Goal: Task Accomplishment & Management: Complete application form

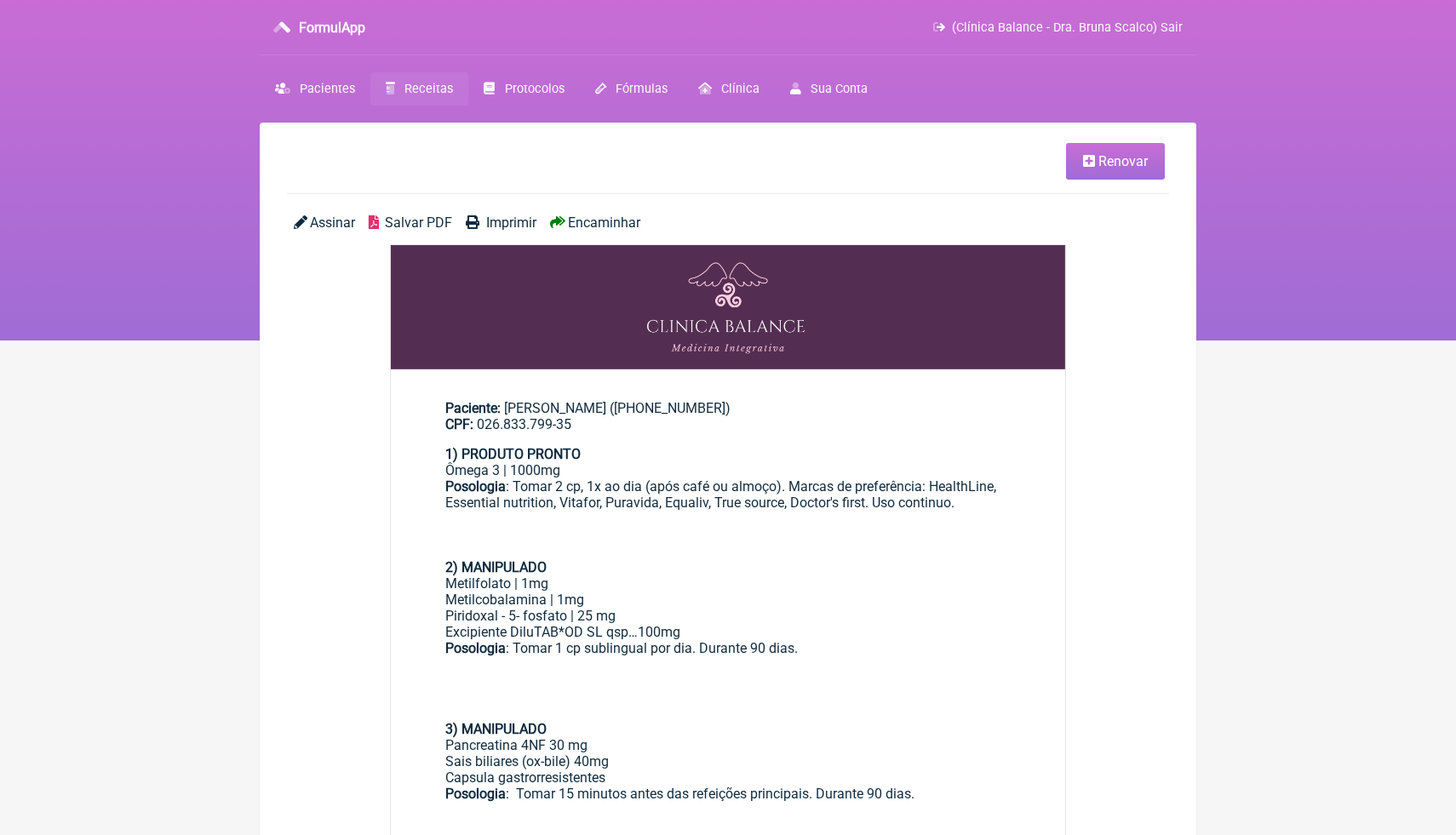
click at [424, 226] on span "Salvar PDF" at bounding box center [419, 223] width 67 height 16
click at [423, 91] on span "Receitas" at bounding box center [429, 89] width 49 height 14
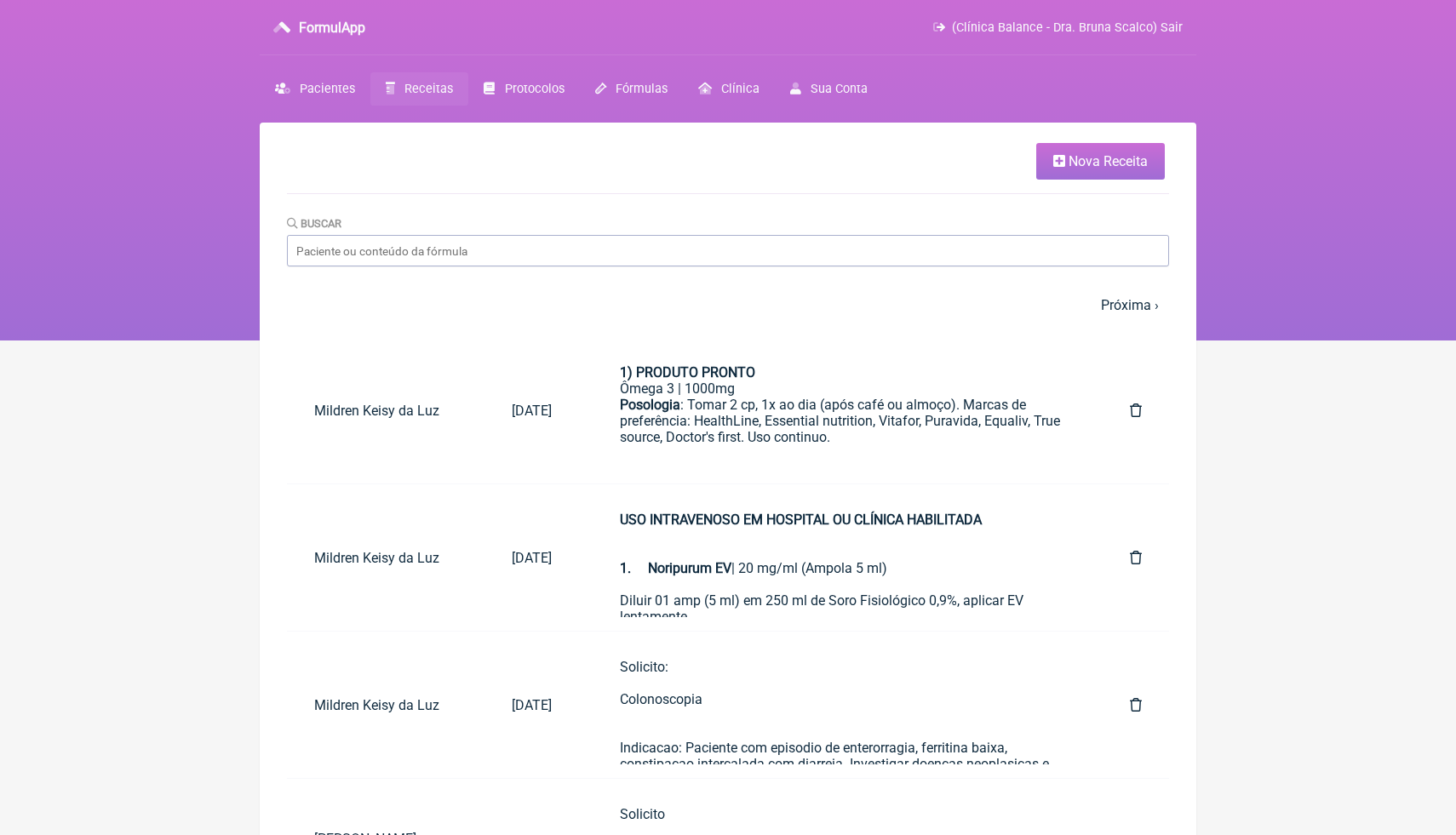
click at [1081, 162] on span "Nova Receita" at bounding box center [1107, 161] width 79 height 16
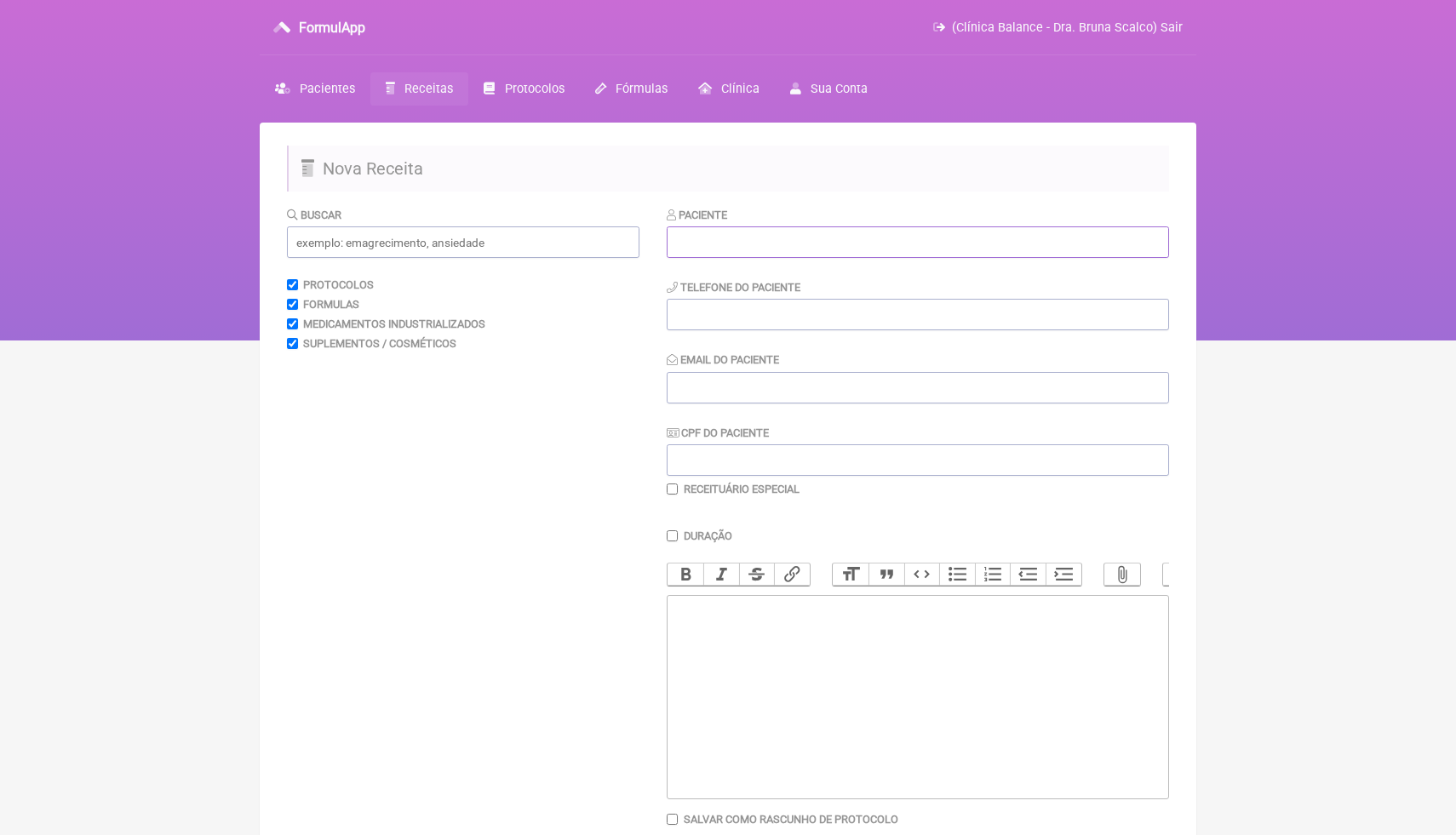
click at [786, 237] on input "text" at bounding box center [918, 242] width 502 height 32
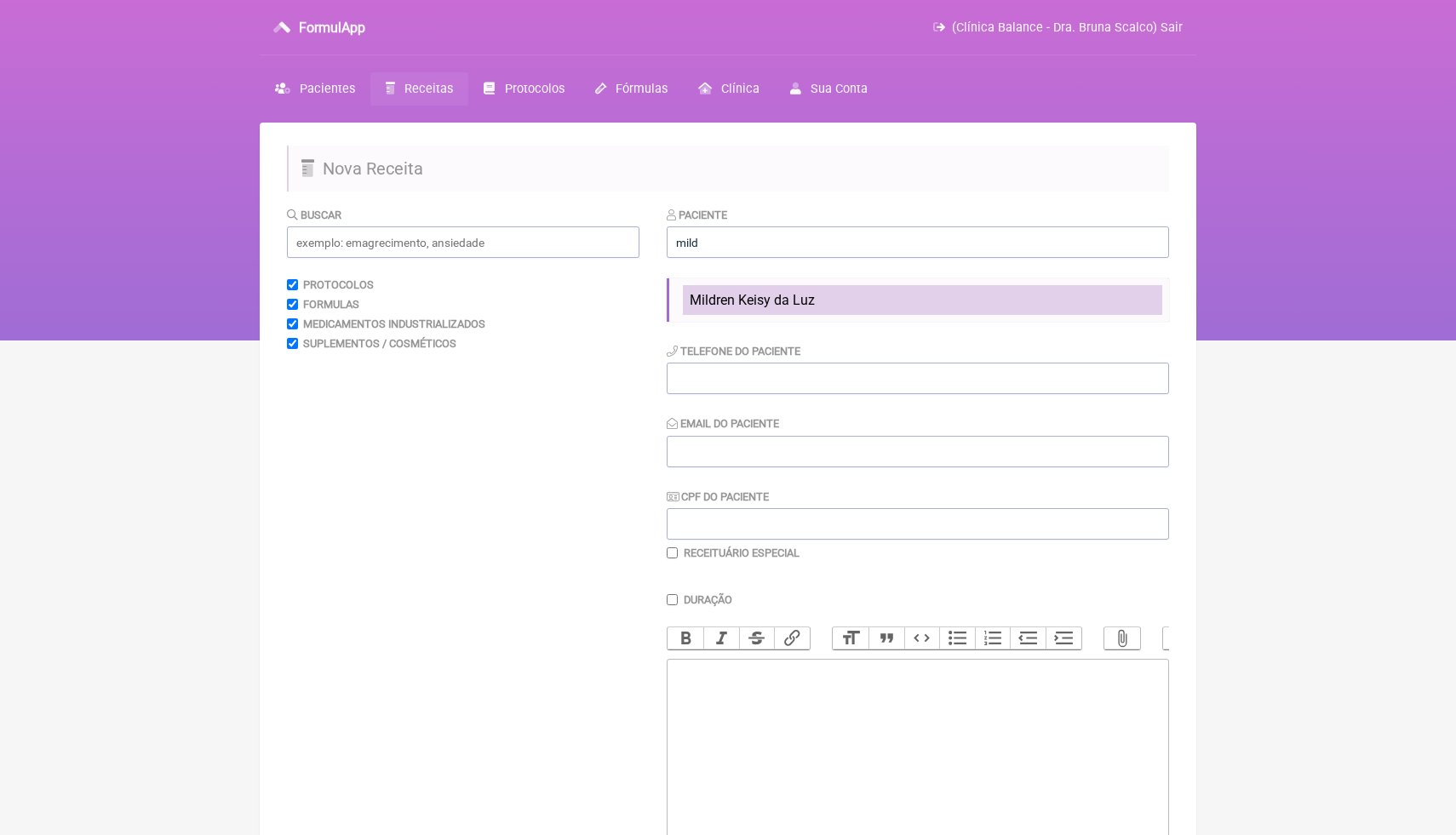
click at [793, 302] on span "Mildren Keisy da Luz" at bounding box center [752, 300] width 125 height 16
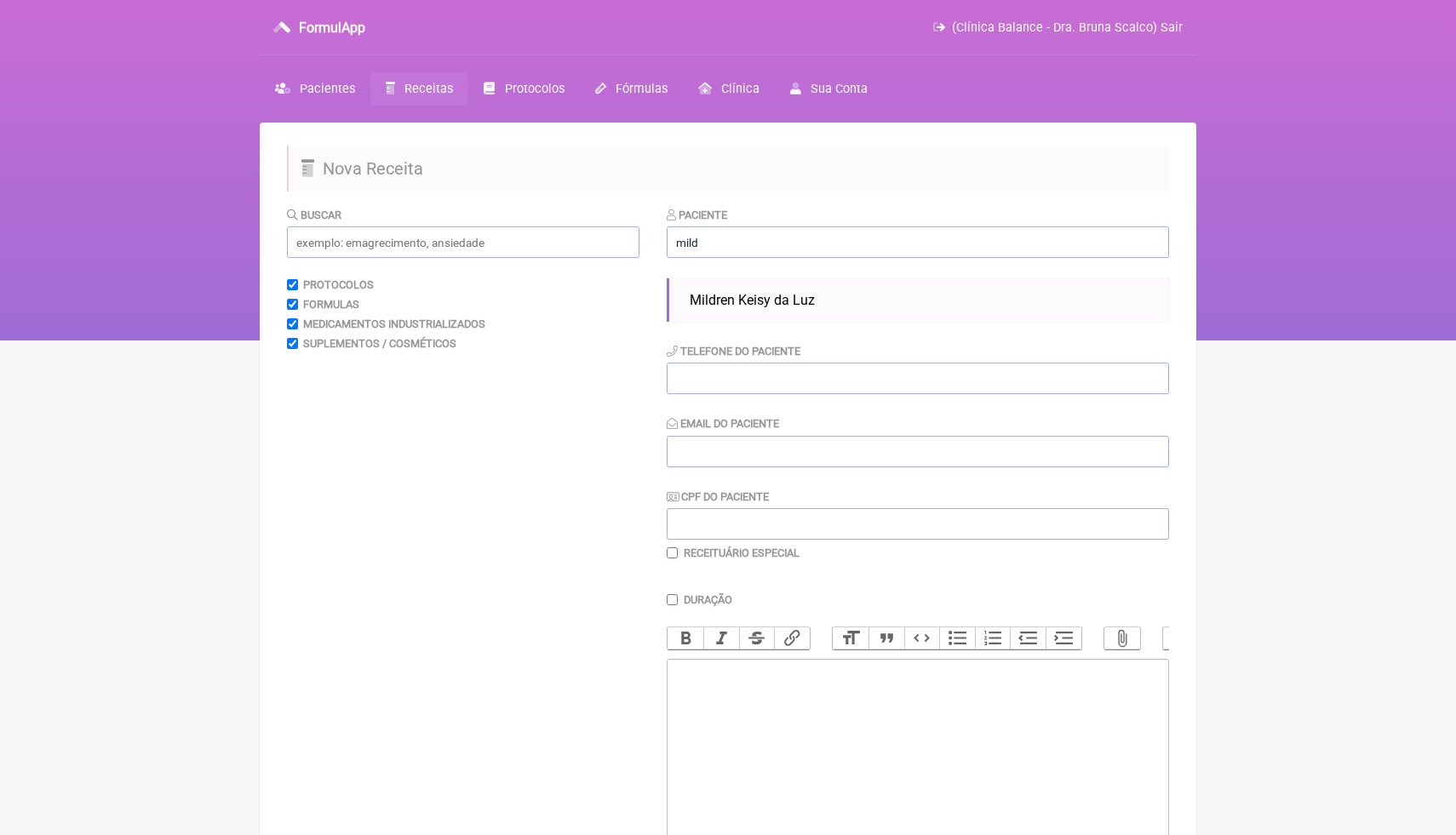
type input "Mildren Keisy da Luz"
type input "(66) 9951-9904"
type input "mildrenkeisydaluz@gmail.com"
type input "026.833.799-35"
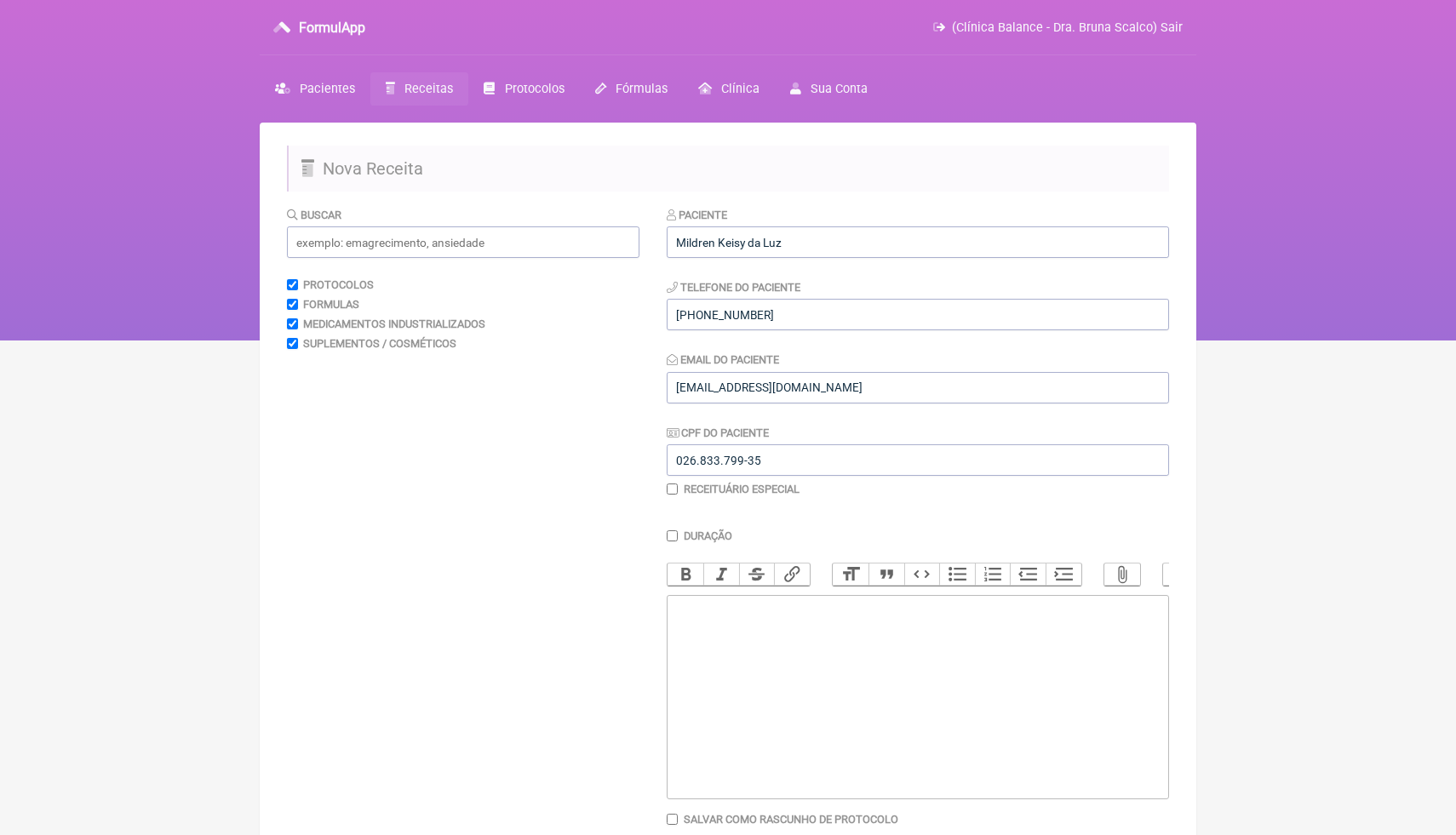
click at [810, 622] on trix-editor at bounding box center [918, 697] width 502 height 205
click at [762, 620] on trix-editor at bounding box center [918, 697] width 502 height 205
paste trix-editor "<div><strong>3) MANIPULADO</strong></div><div>Progesterona natural micronizada …"
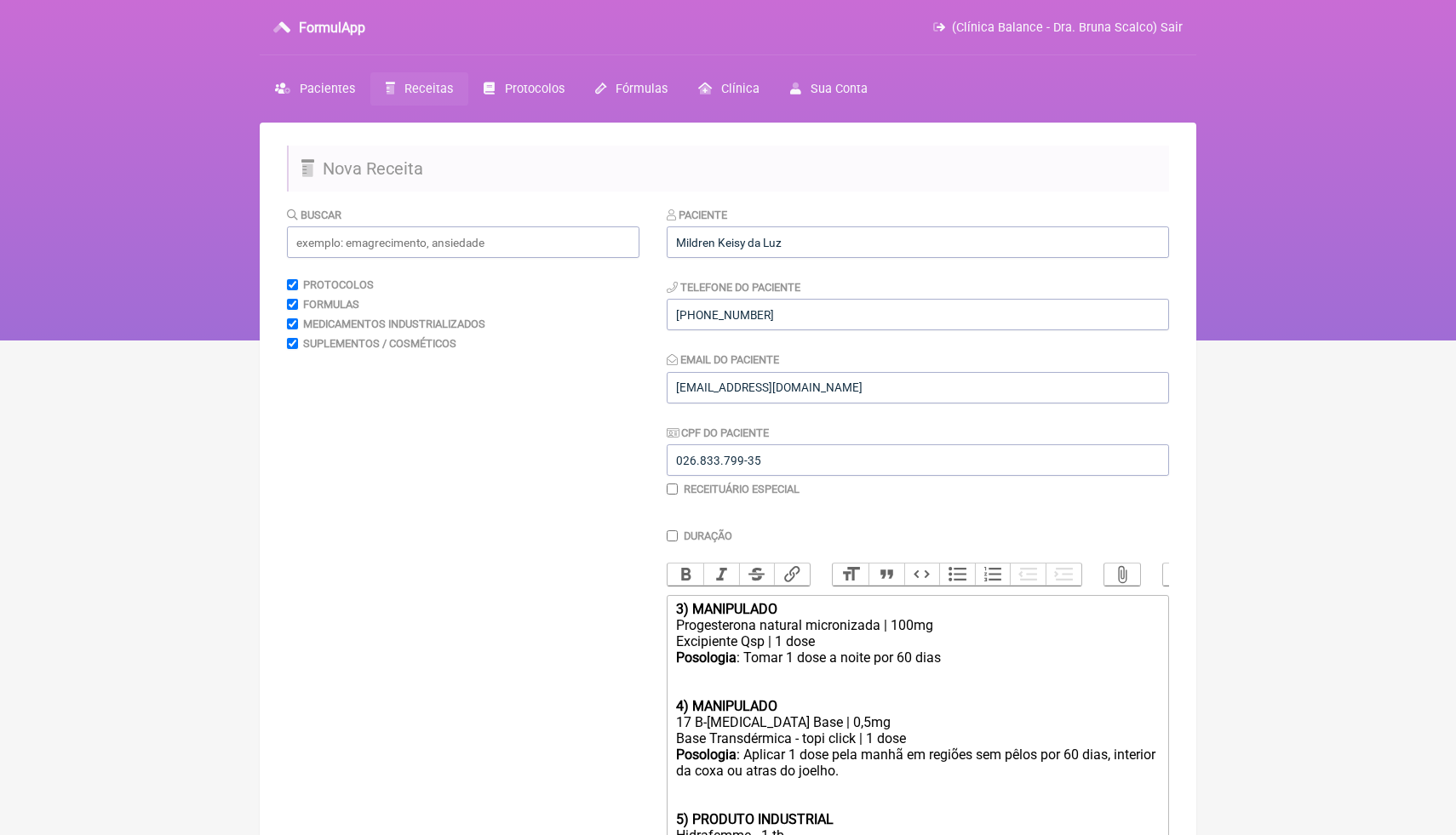
scroll to position [217, 0]
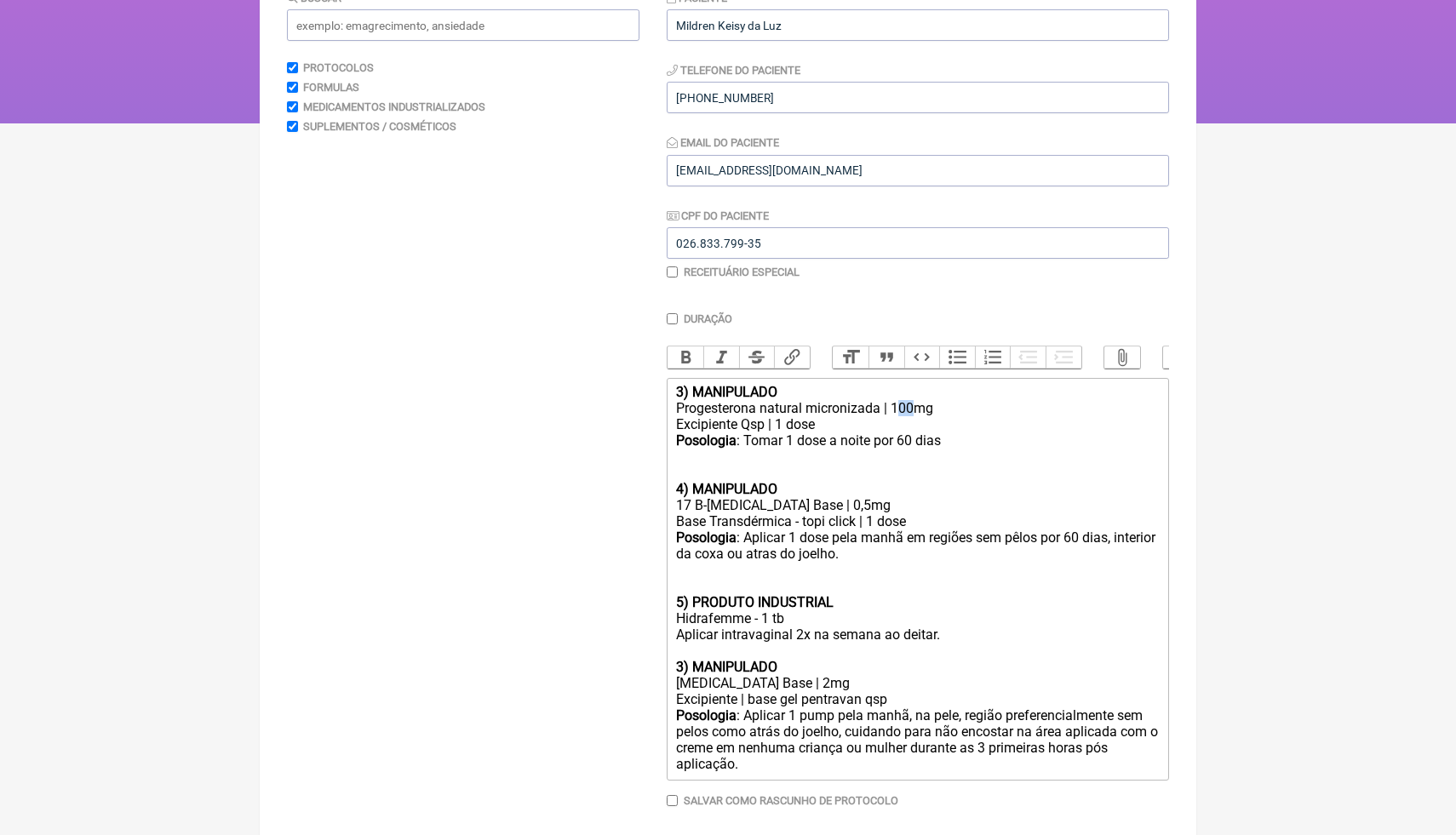
drag, startPoint x: 916, startPoint y: 408, endPoint x: 898, endPoint y: 406, distance: 18.1
click at [898, 406] on div "Progesterona natural micronizada | 100mg" at bounding box center [918, 408] width 484 height 16
click at [950, 451] on div at bounding box center [918, 465] width 484 height 33
click at [950, 448] on div at bounding box center [918, 465] width 484 height 33
click at [955, 441] on div "Posologia : Tomar 1 dose a noite por 60 dias" at bounding box center [918, 440] width 484 height 16
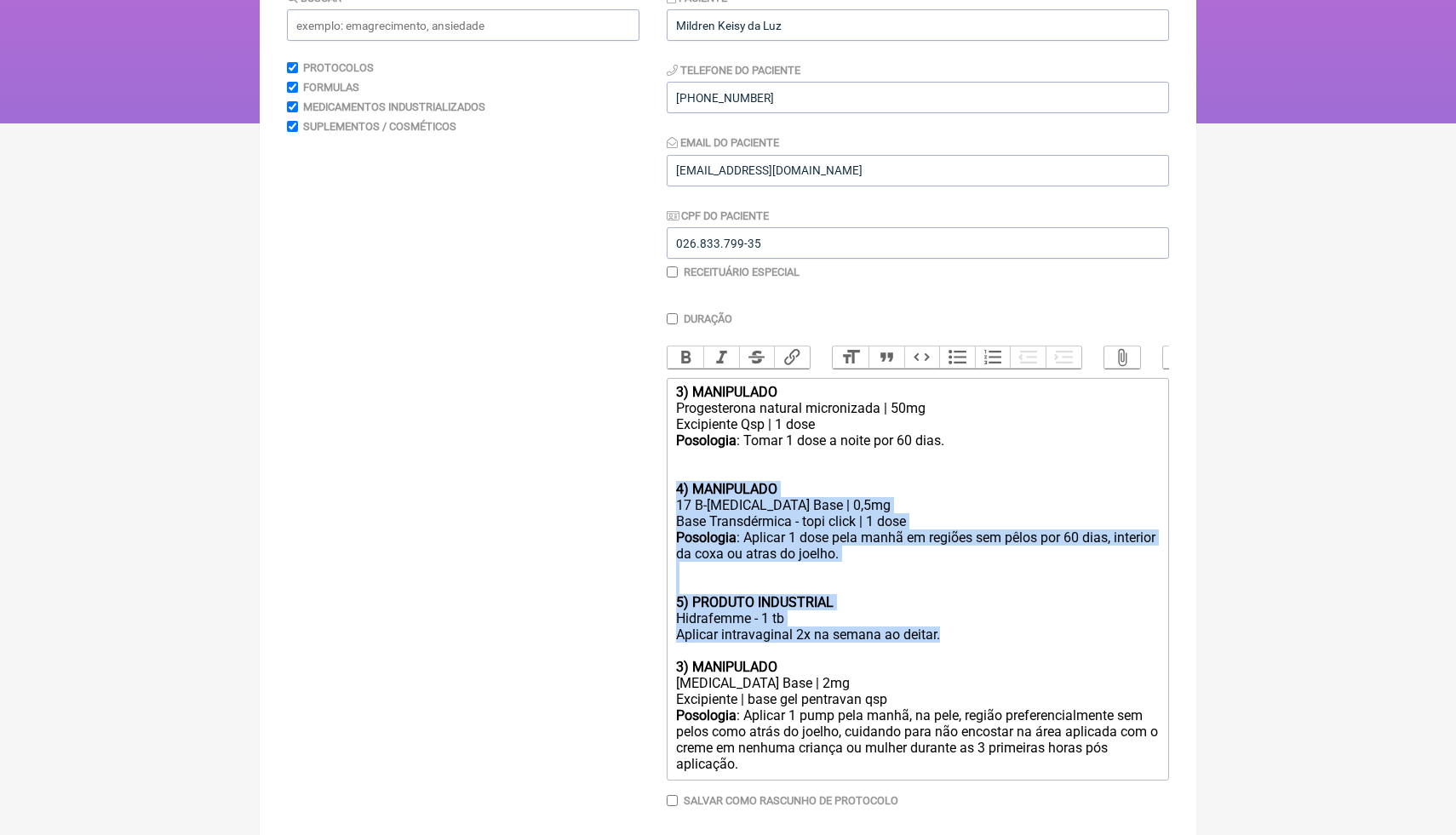
drag, startPoint x: 972, startPoint y: 641, endPoint x: 651, endPoint y: 491, distance: 354.3
click at [651, 491] on form "Buscar Protocolos Formulas Medicamentos Industrializados Suplementos / Cosmétic…" at bounding box center [728, 430] width 882 height 883
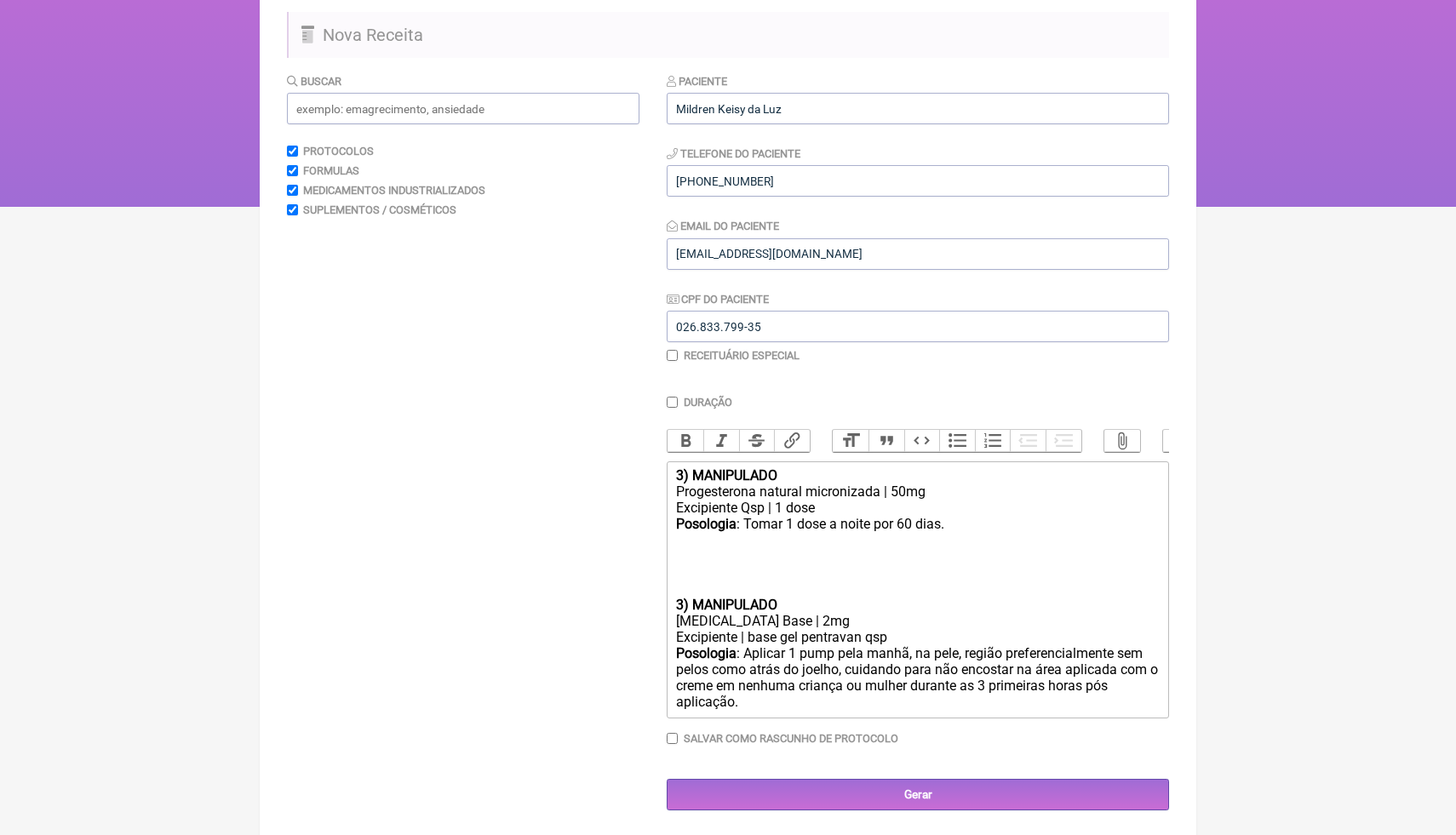
scroll to position [122, 0]
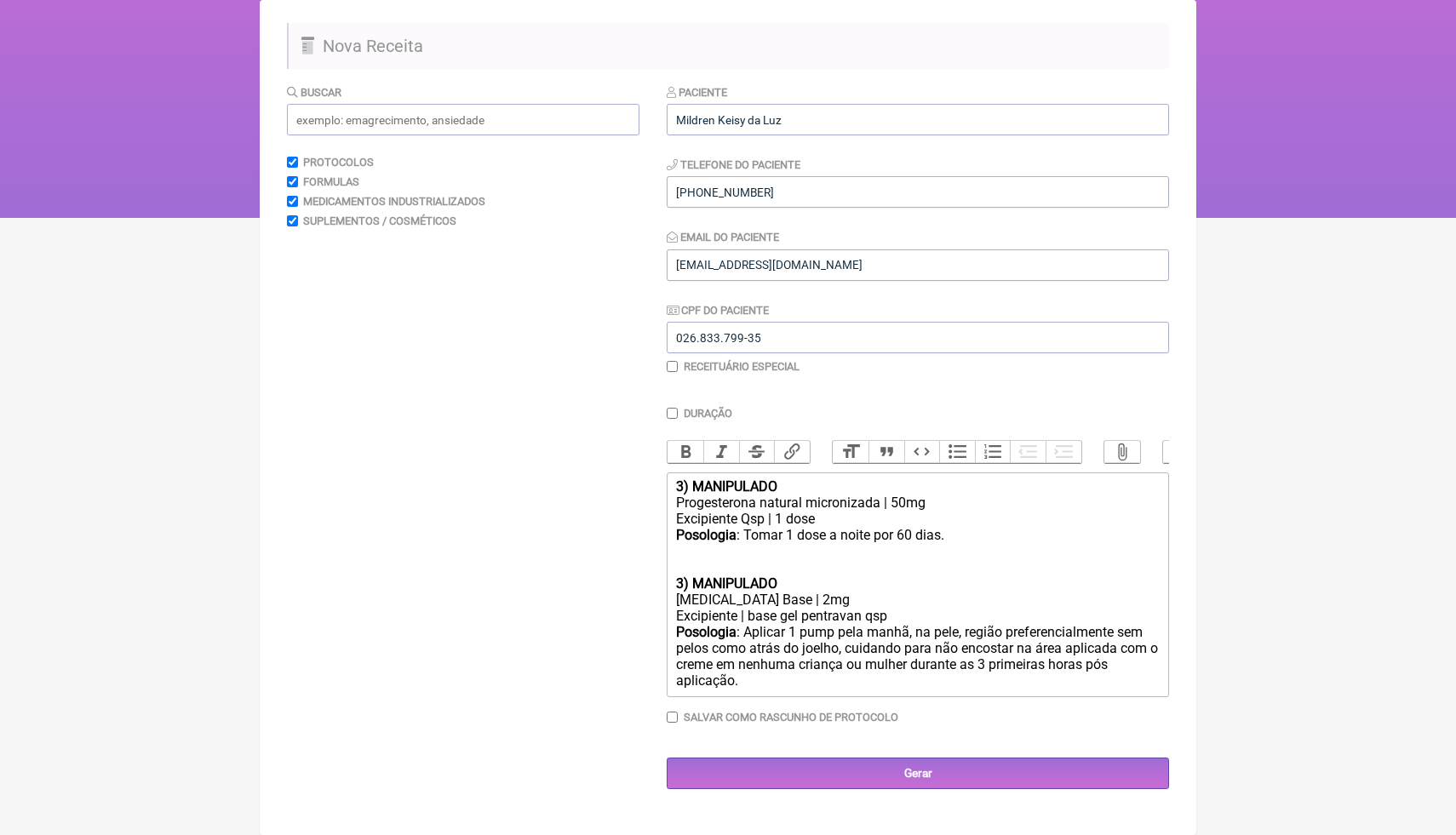
click at [768, 686] on div "Posologia : Aplicar 1 pump pela manhã, na pele, região preferencialmente sem pe…" at bounding box center [918, 657] width 484 height 66
click at [683, 487] on strong "3) MANIPULADO" at bounding box center [727, 486] width 101 height 16
click at [690, 581] on strong "3) MANIPULADO" at bounding box center [727, 583] width 101 height 16
type trix-editor "<div><strong>1) MANIPULADO</strong></div><div>Progesterona natural micronizada …"
click at [486, 123] on input "text" at bounding box center [463, 120] width 352 height 32
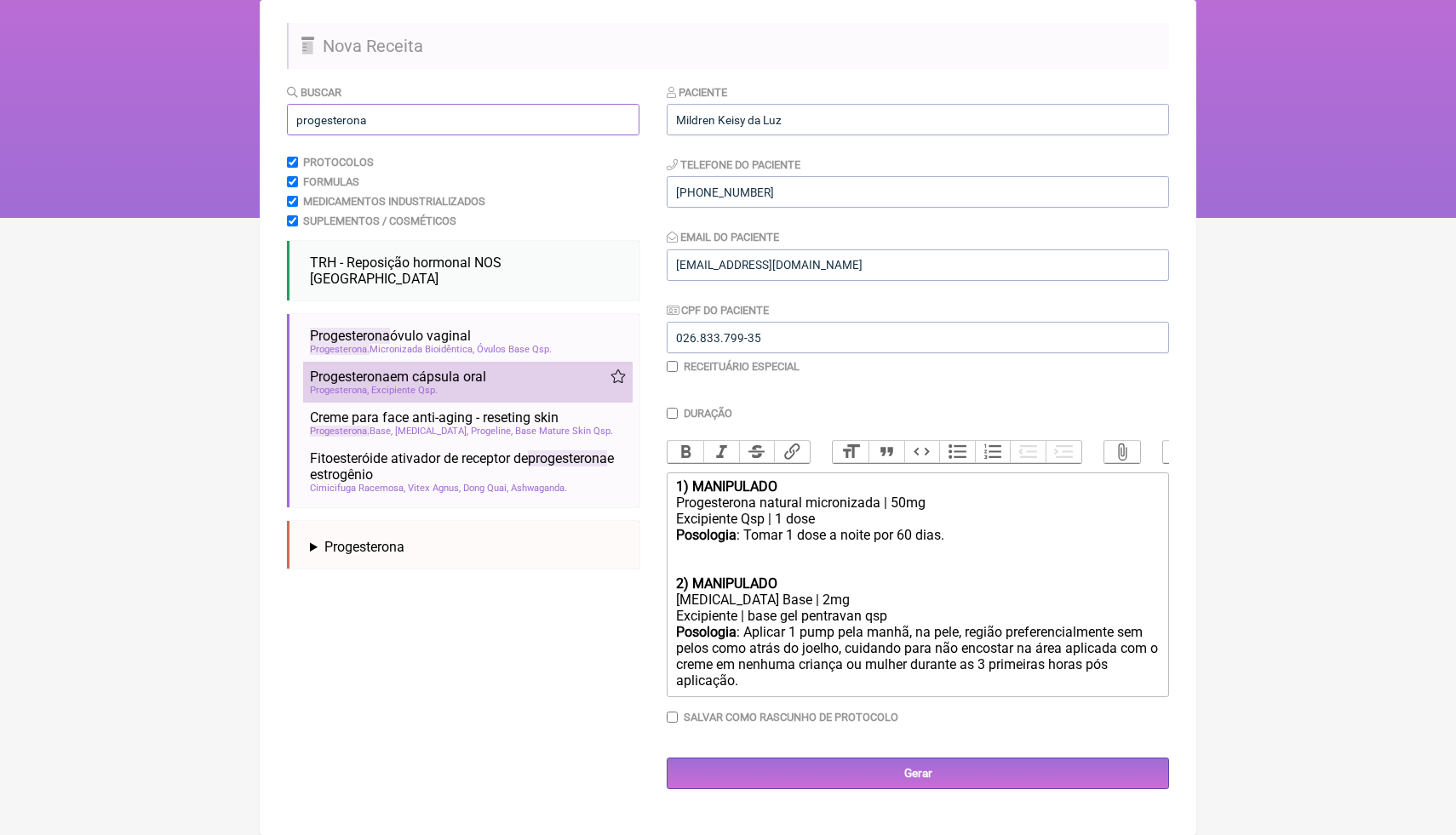
type input "progesterona"
click at [424, 369] on span "Progesterona em cápsula oral" at bounding box center [398, 377] width 176 height 16
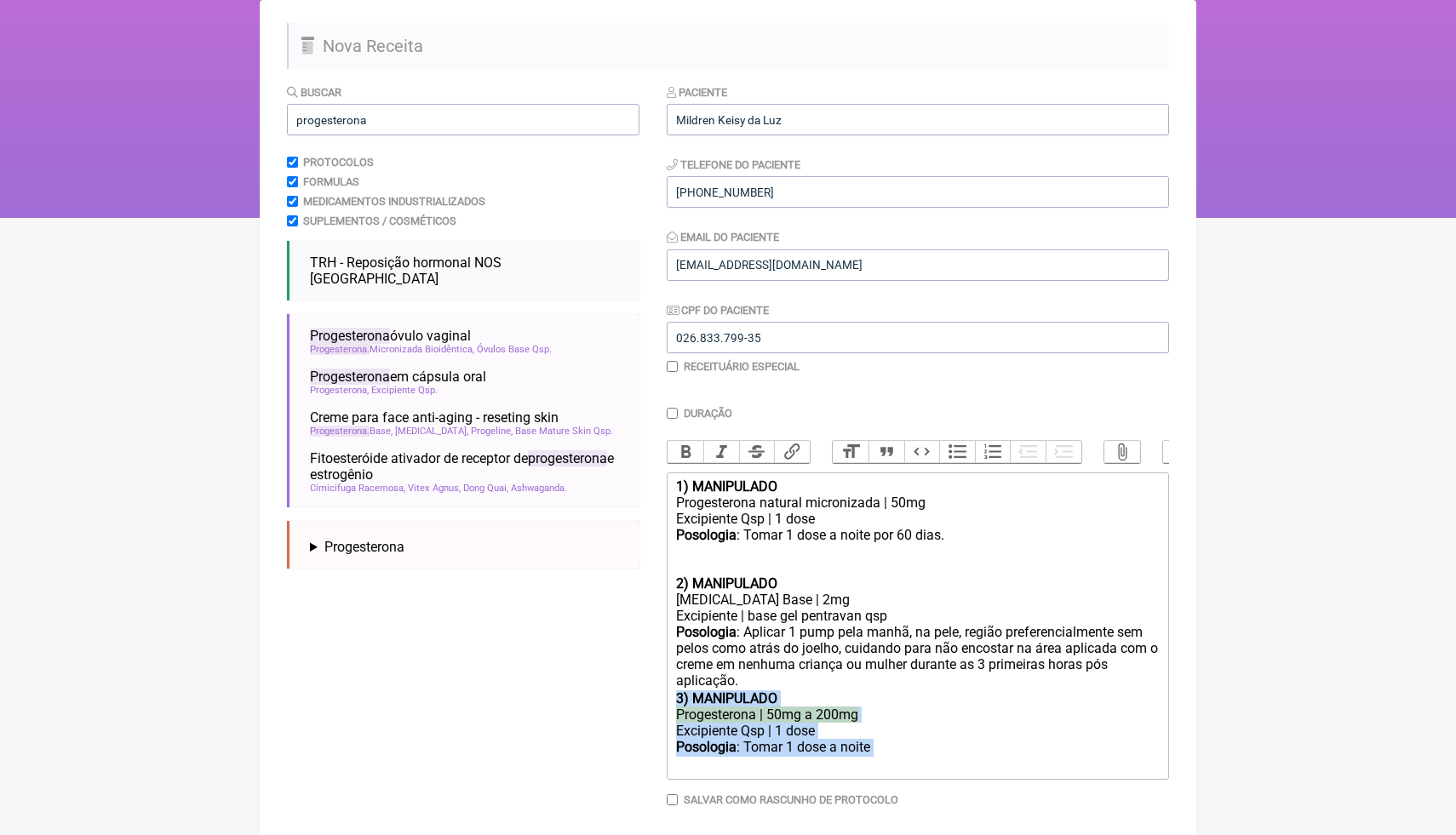
drag, startPoint x: 882, startPoint y: 747, endPoint x: 671, endPoint y: 698, distance: 216.6
click at [670, 698] on trix-editor "1) MANIPULADO Progesterona natural micronizada | 50mg Excipiente Qsp | 1 dose P…" at bounding box center [918, 625] width 502 height 307
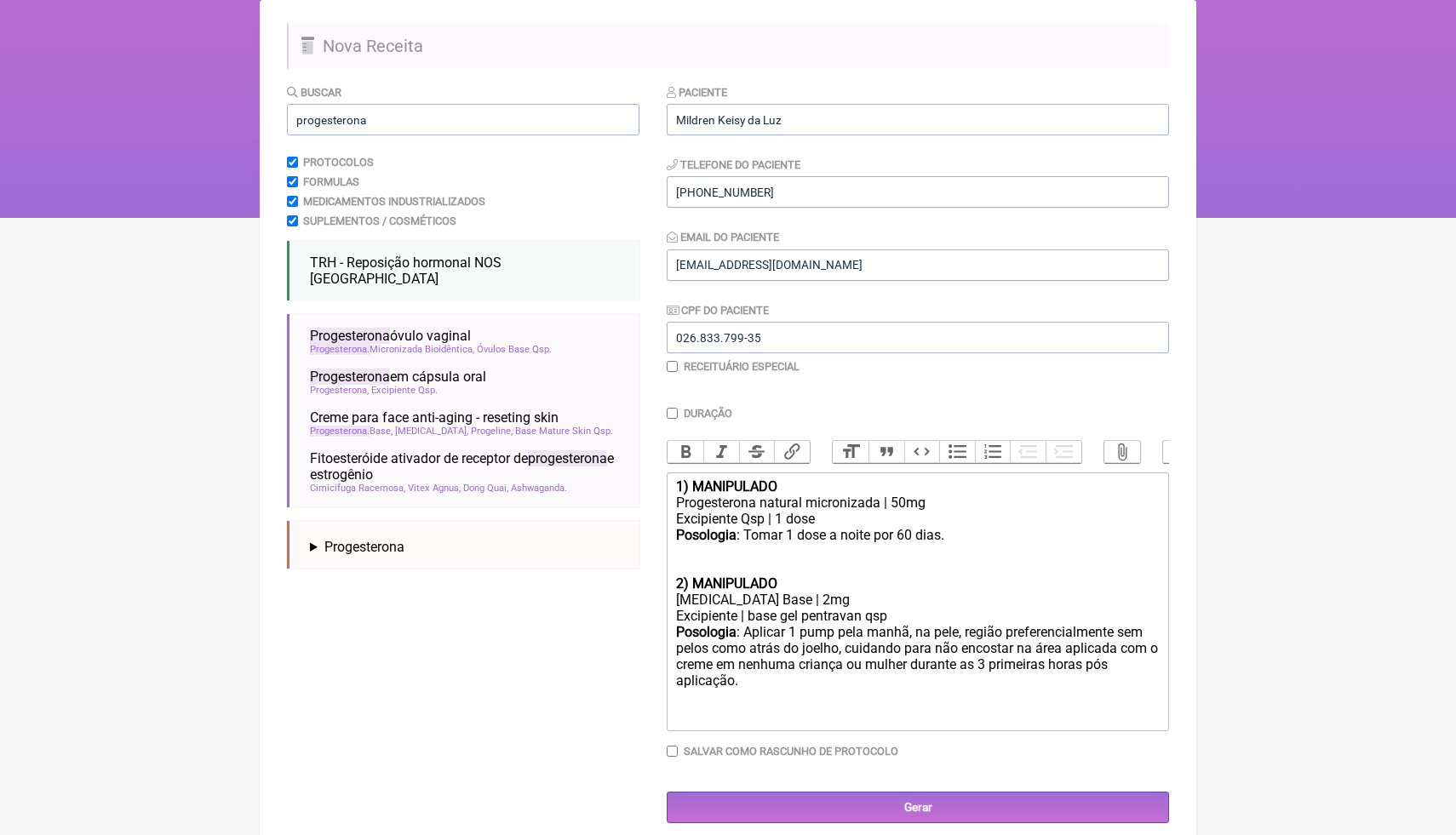
type trix-editor "<div><strong>1) MANIPULADO</strong></div><div>Progesterona natural micronizada …"
click at [769, 812] on input "Gerar" at bounding box center [918, 807] width 502 height 32
click at [459, 64] on h2 "Nova Receita" at bounding box center [728, 45] width 882 height 46
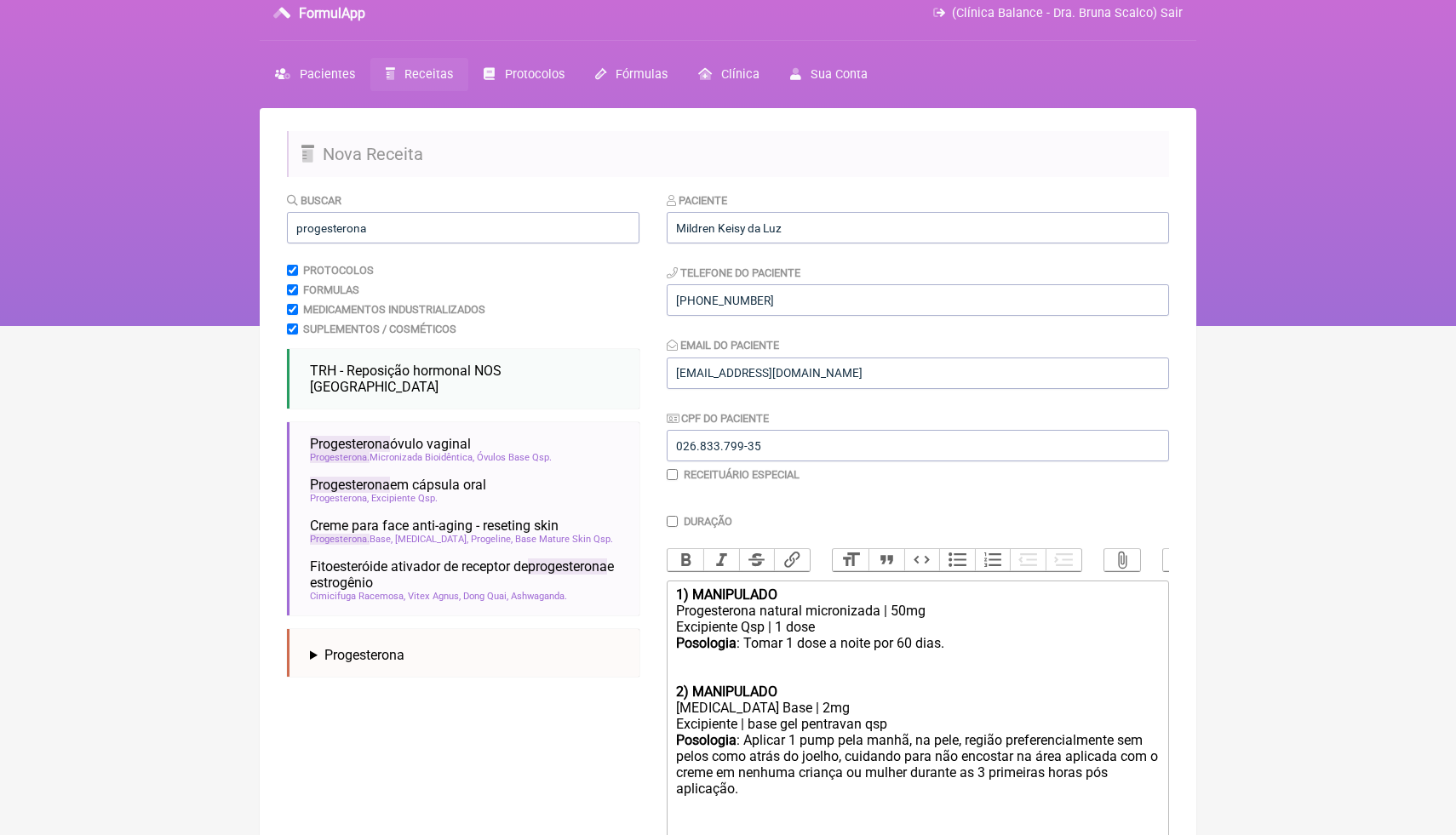
scroll to position [0, 0]
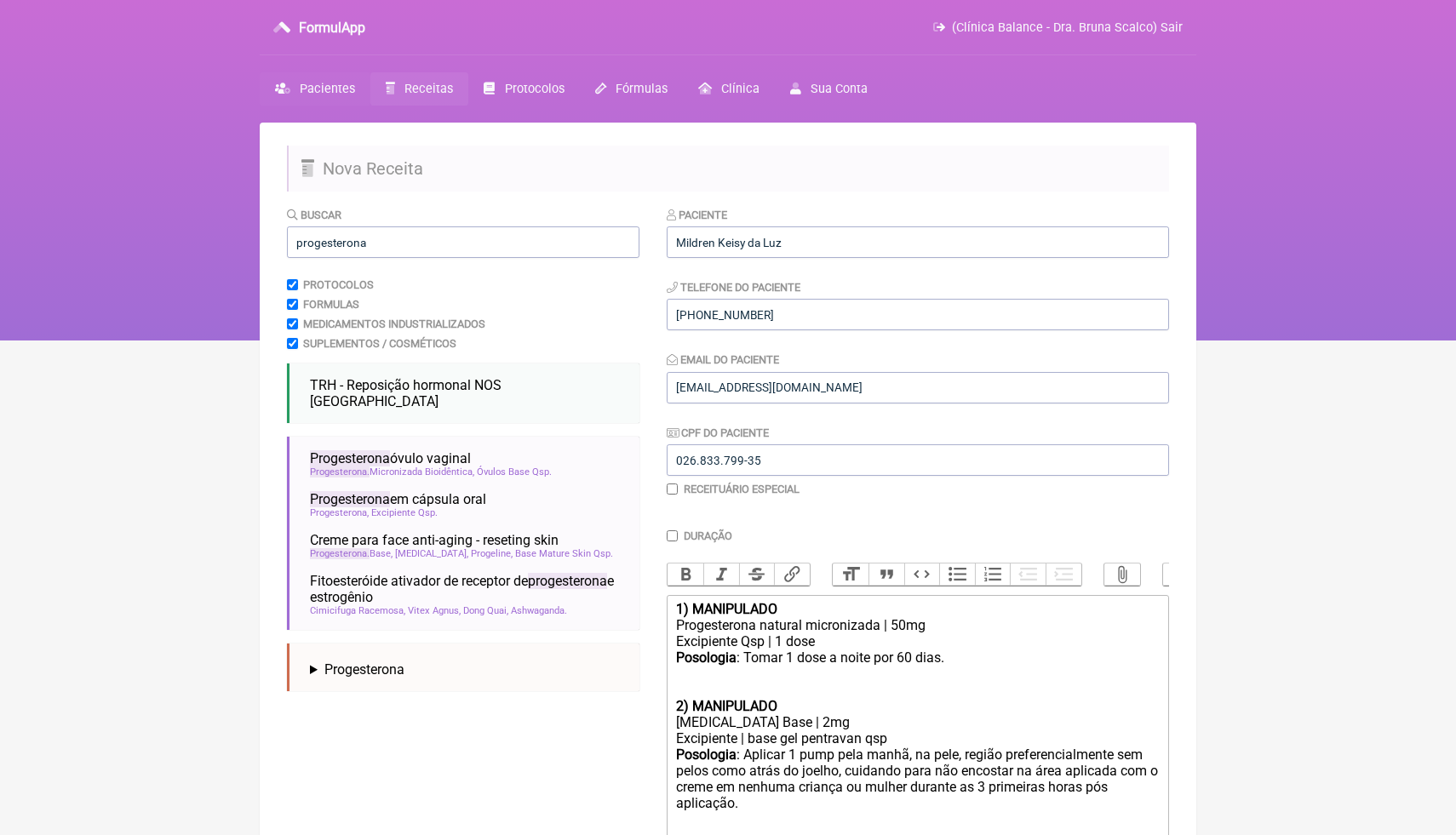
click at [325, 91] on span "Pacientes" at bounding box center [327, 89] width 55 height 14
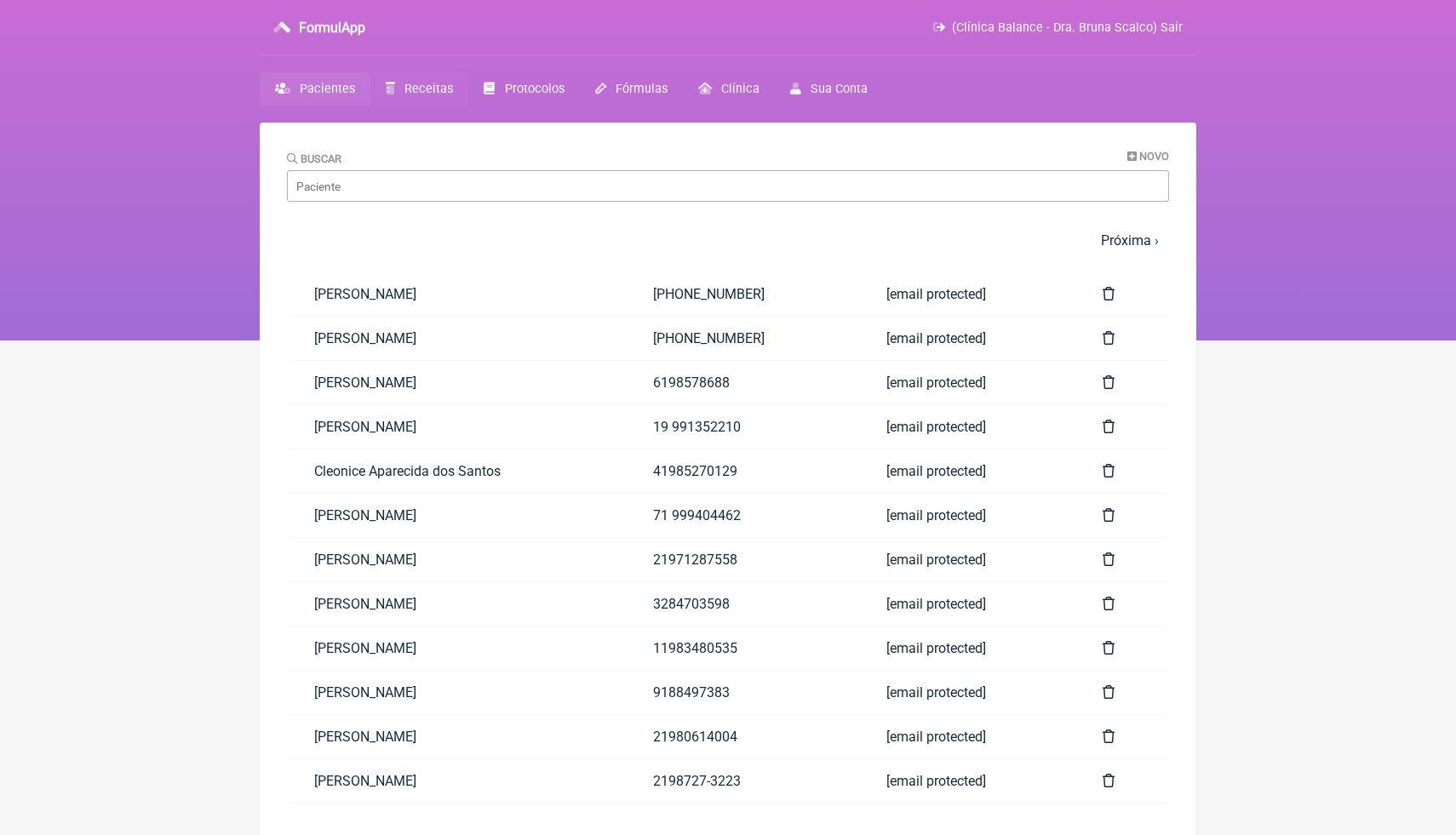
click at [427, 91] on span "Receitas" at bounding box center [429, 89] width 49 height 14
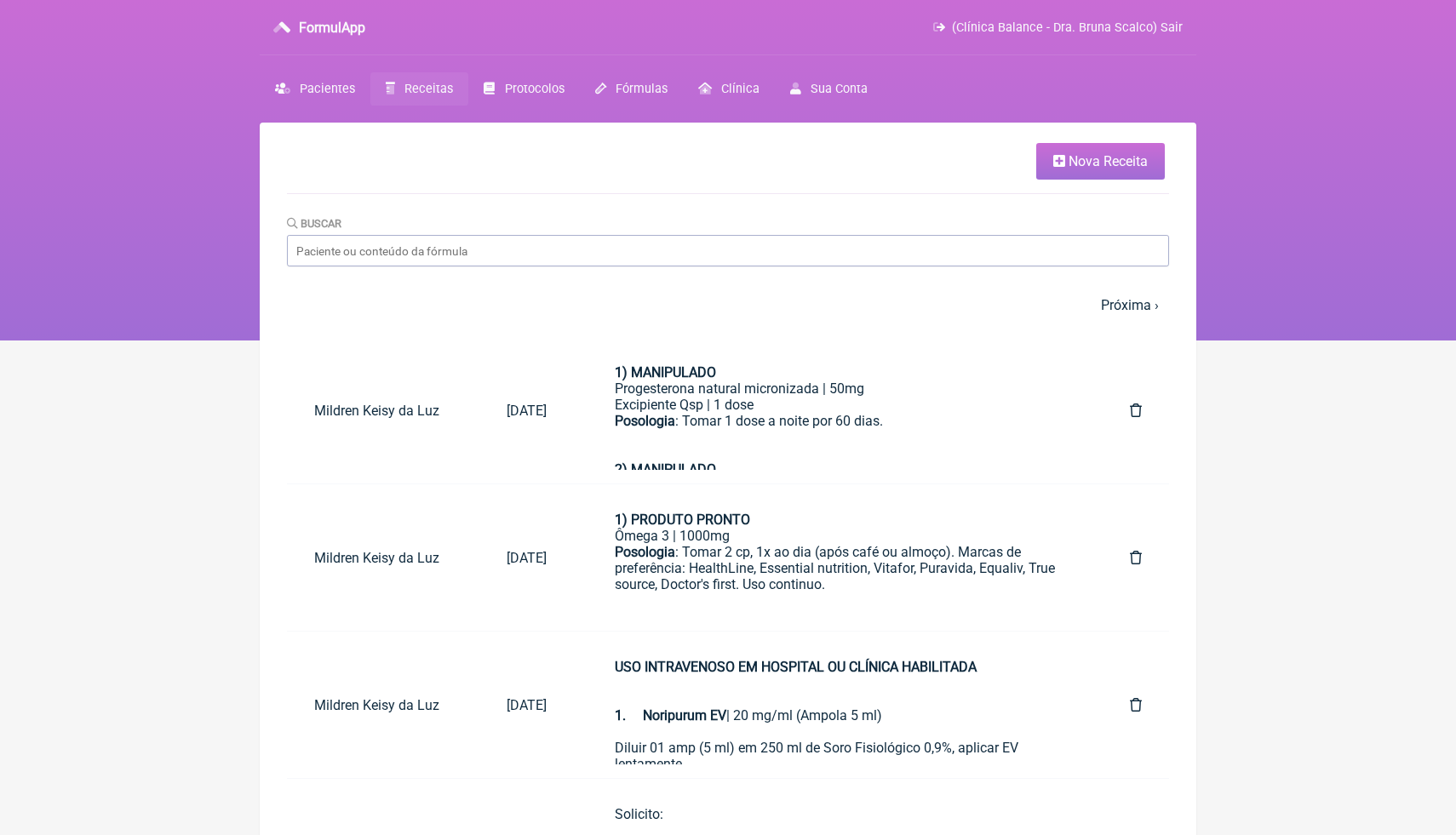
click at [1199, 341] on html "FormulApp (Clínica Balance - Dra. Bruna Scalco) Sair Pacientes Receitas Protoco…" at bounding box center [728, 170] width 1456 height 341
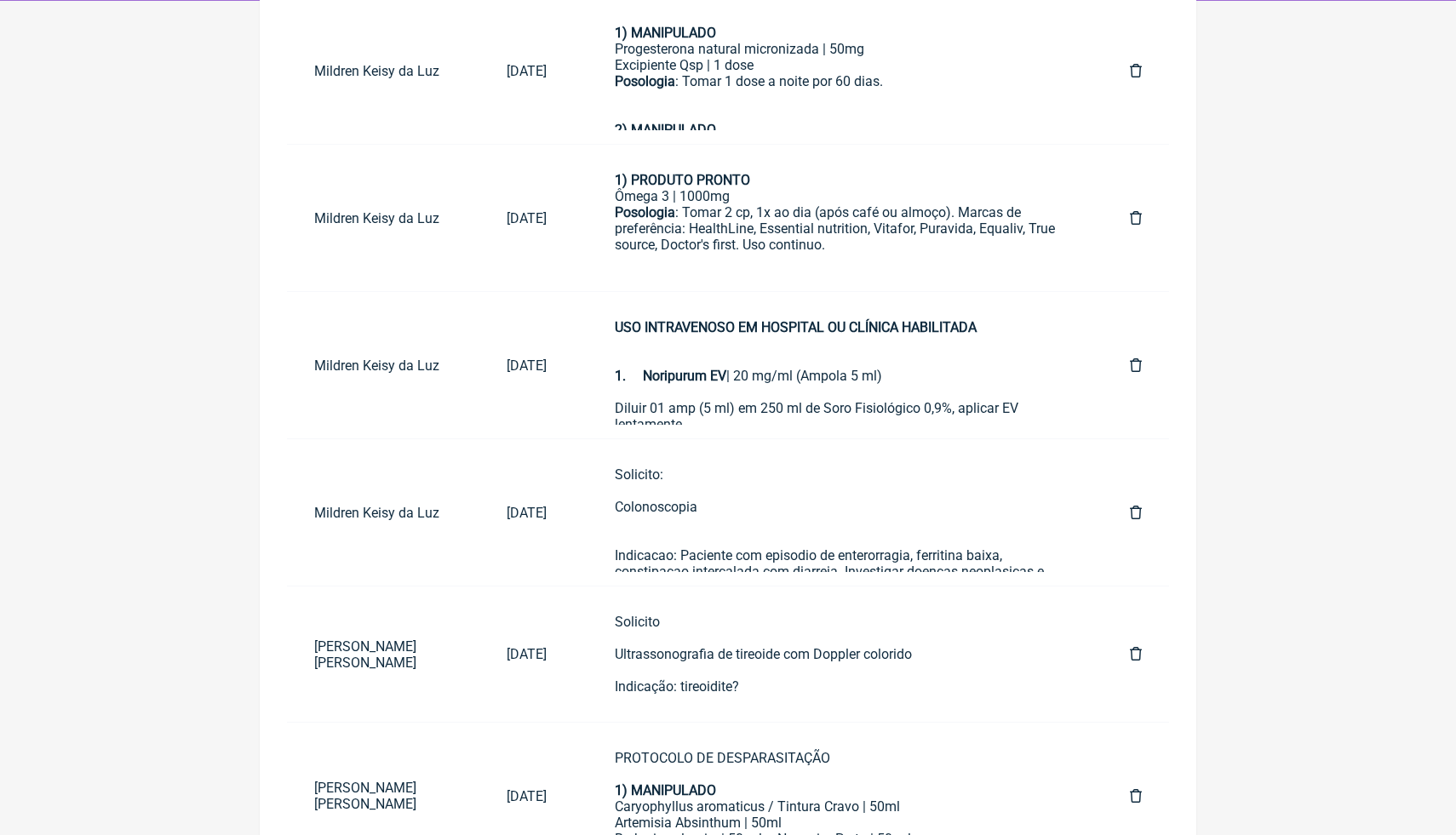
scroll to position [341, 0]
click at [878, 533] on div "Solicito: Colonoscopia Indicacao: Paciente com episodio de enterorragia, ferrit…" at bounding box center [837, 530] width 447 height 130
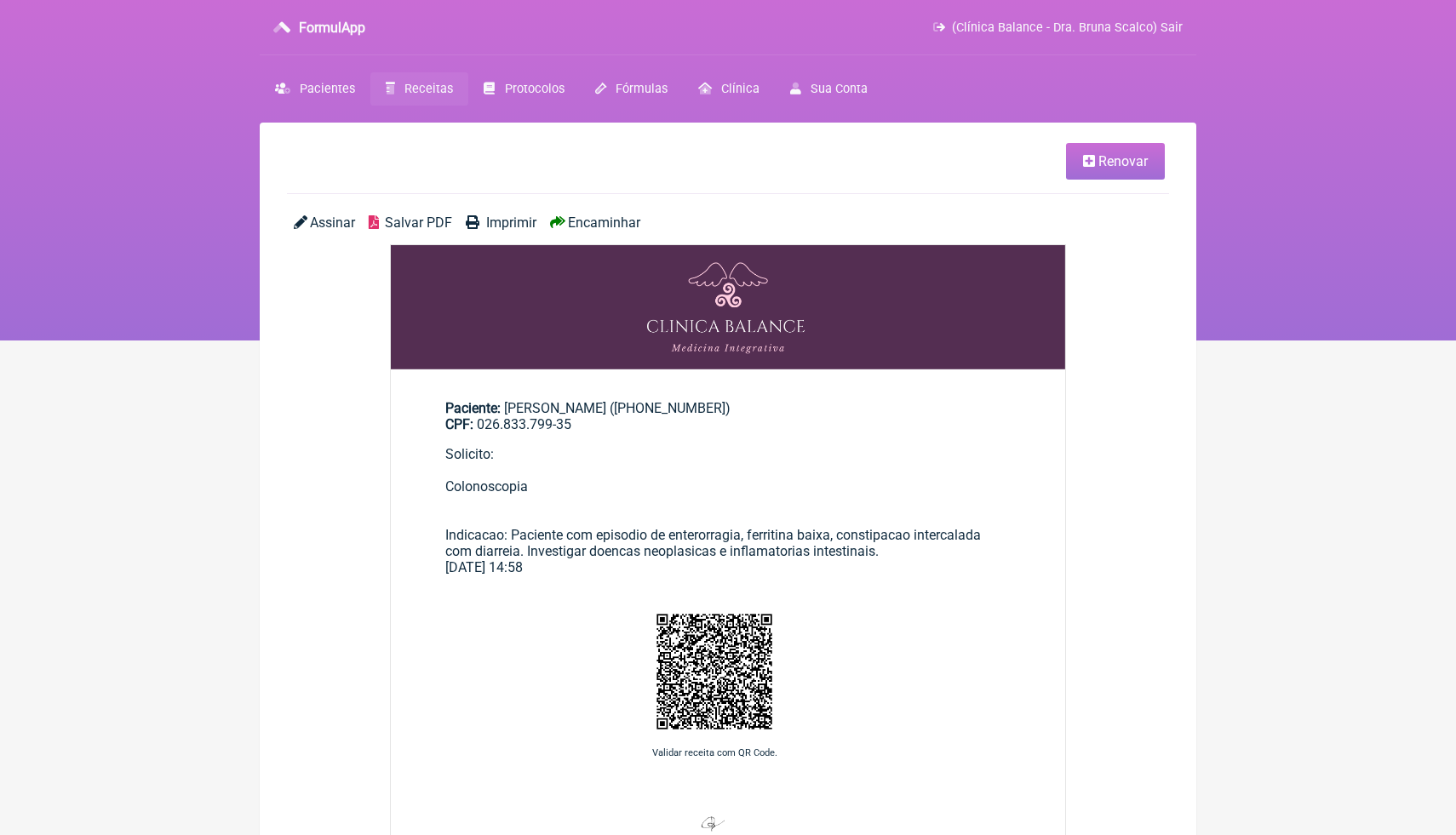
click at [1088, 173] on link "Renovar" at bounding box center [1114, 161] width 99 height 36
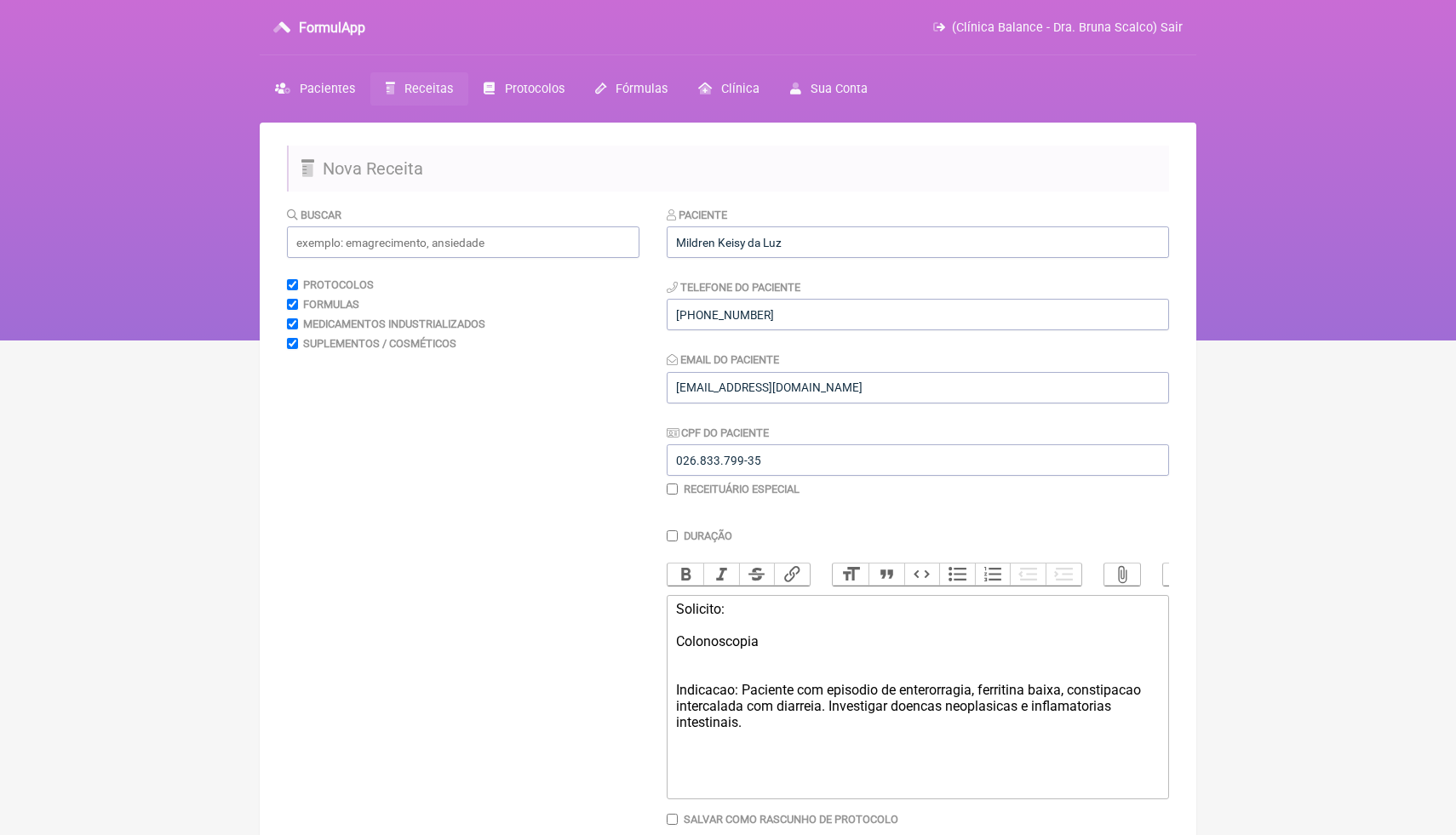
click at [767, 725] on div "Solicito: Colonoscopia Indicacao: Paciente com episodio de enterorragia, ferrit…" at bounding box center [918, 665] width 484 height 130
click at [678, 645] on div "Solicito: Colonoscopia Indicacao: Paciente com episodio de enterorragia, ferrit…" at bounding box center [918, 665] width 484 height 130
click at [753, 725] on div "Solicito: Colonoscopia Indicacao: Paciente com episodio de enterorragia, ferrit…" at bounding box center [918, 665] width 484 height 130
click at [679, 642] on div "Solicito: Colonoscopia Indicacao: Paciente com episodio de enterorragia, ferrit…" at bounding box center [918, 689] width 484 height 178
click at [688, 673] on div "Solicito: - Colonoscopia Indicacao: Paciente com episodio de enterorragia, ferr…" at bounding box center [918, 689] width 484 height 178
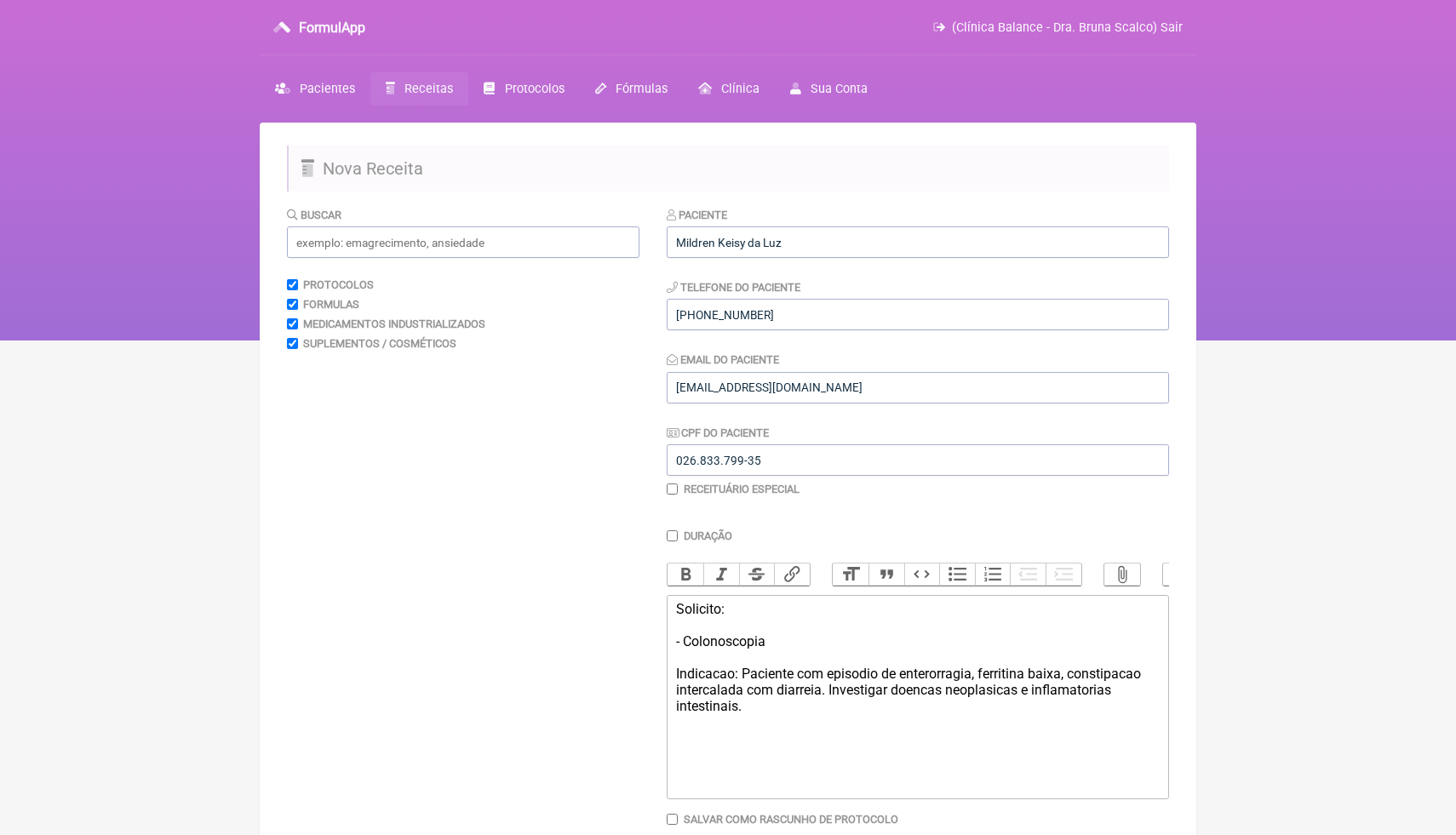
click at [688, 740] on div "Solicito: - Colonoscopia Indicacao: Paciente com episodio de enterorragia, ferr…" at bounding box center [918, 681] width 484 height 162
type trix-editor "<div>Solicito:<br><br>- Colonoscopia<br><br>Indicacao: Paciente com episodio de…"
click at [1208, 341] on html "FormulApp (Clínica Balance - Dra. Bruna Scalco) Sair Pacientes Receitas Protoco…" at bounding box center [728, 170] width 1456 height 341
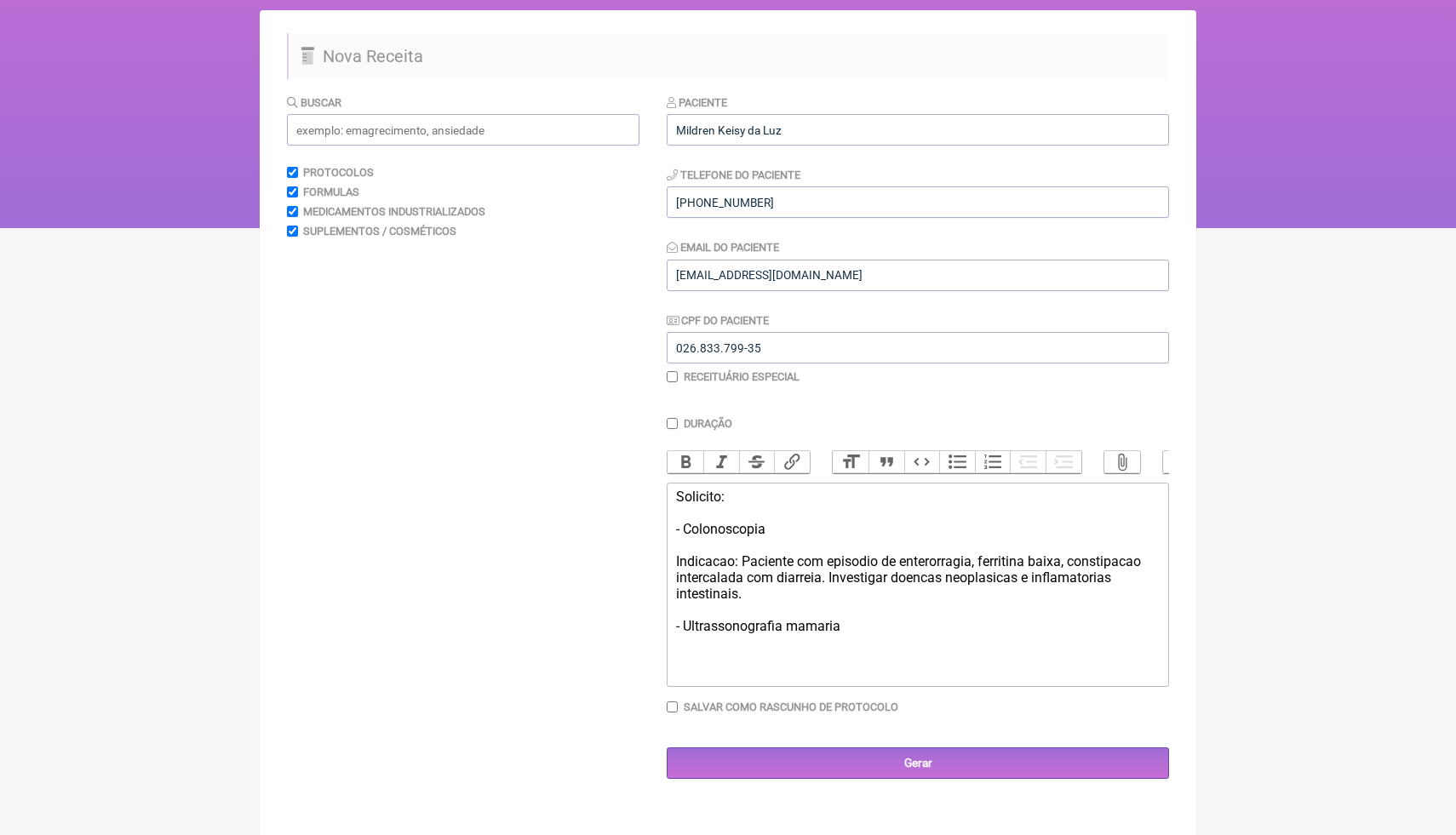
scroll to position [122, 0]
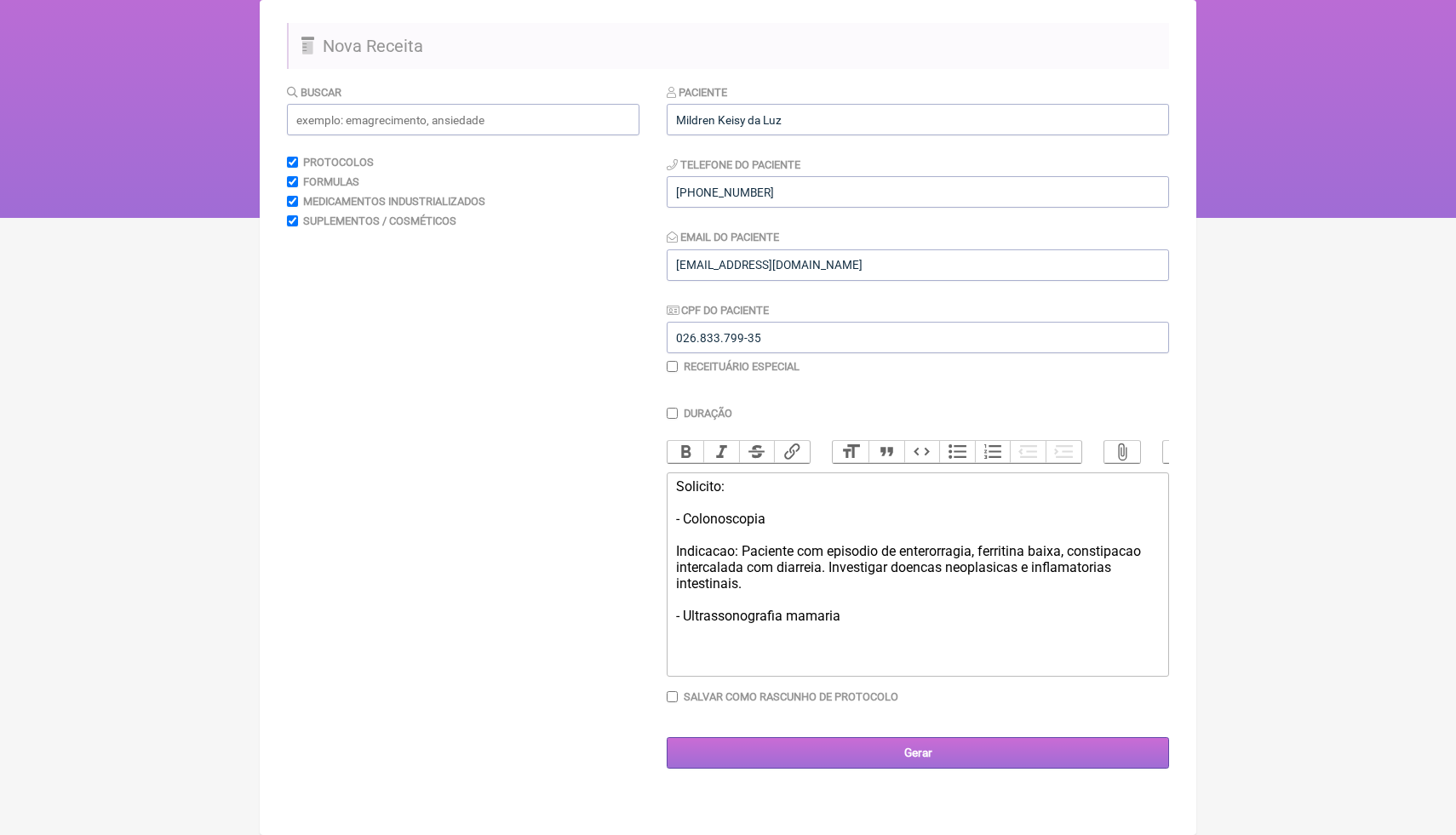
click at [937, 755] on input "Gerar" at bounding box center [918, 753] width 502 height 32
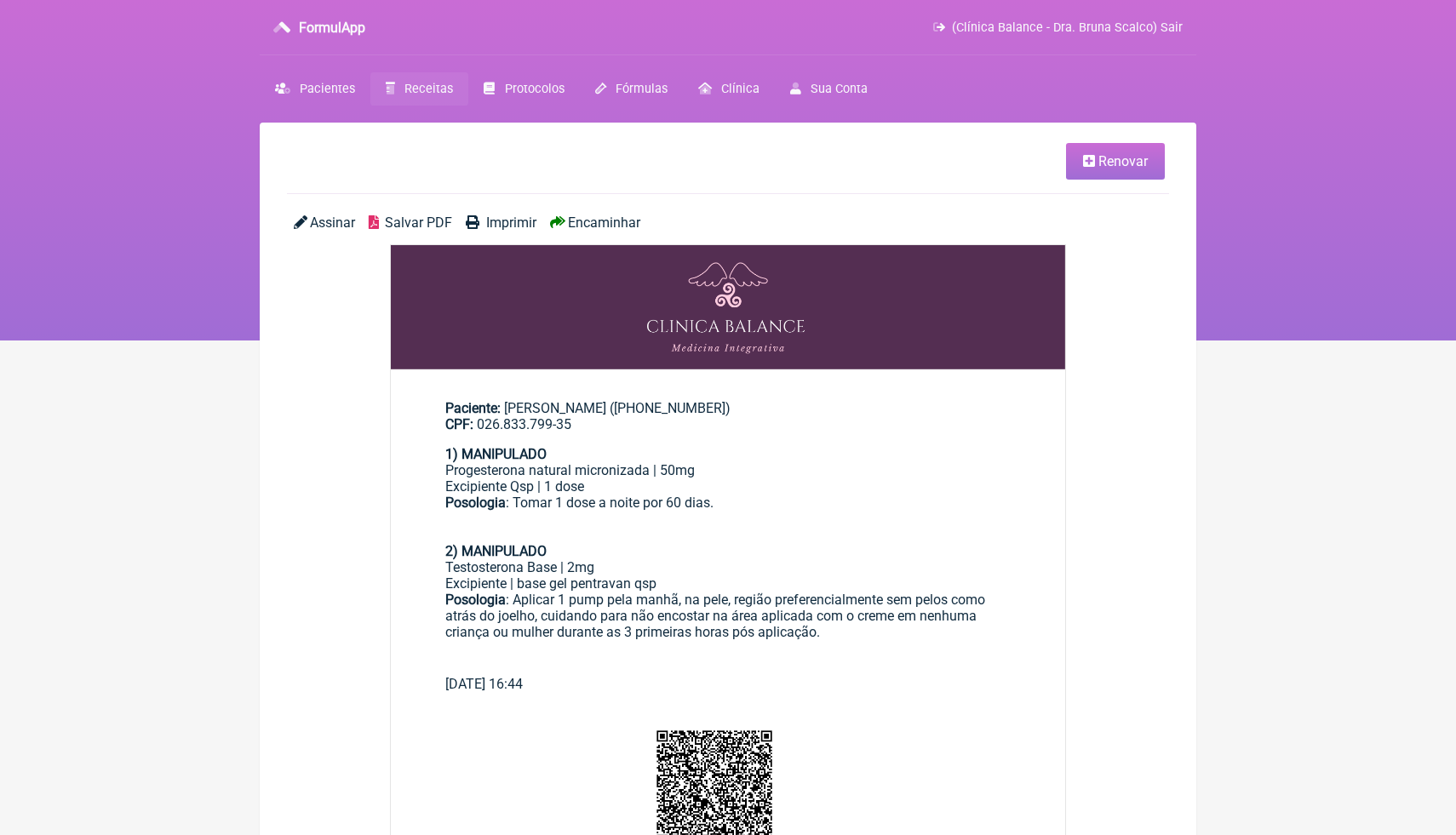
click at [1370, 341] on html "FormulApp (Clínica Balance - Dra. Bruna Scalco) Sair [GEOGRAPHIC_DATA] Receitas…" at bounding box center [728, 170] width 1456 height 341
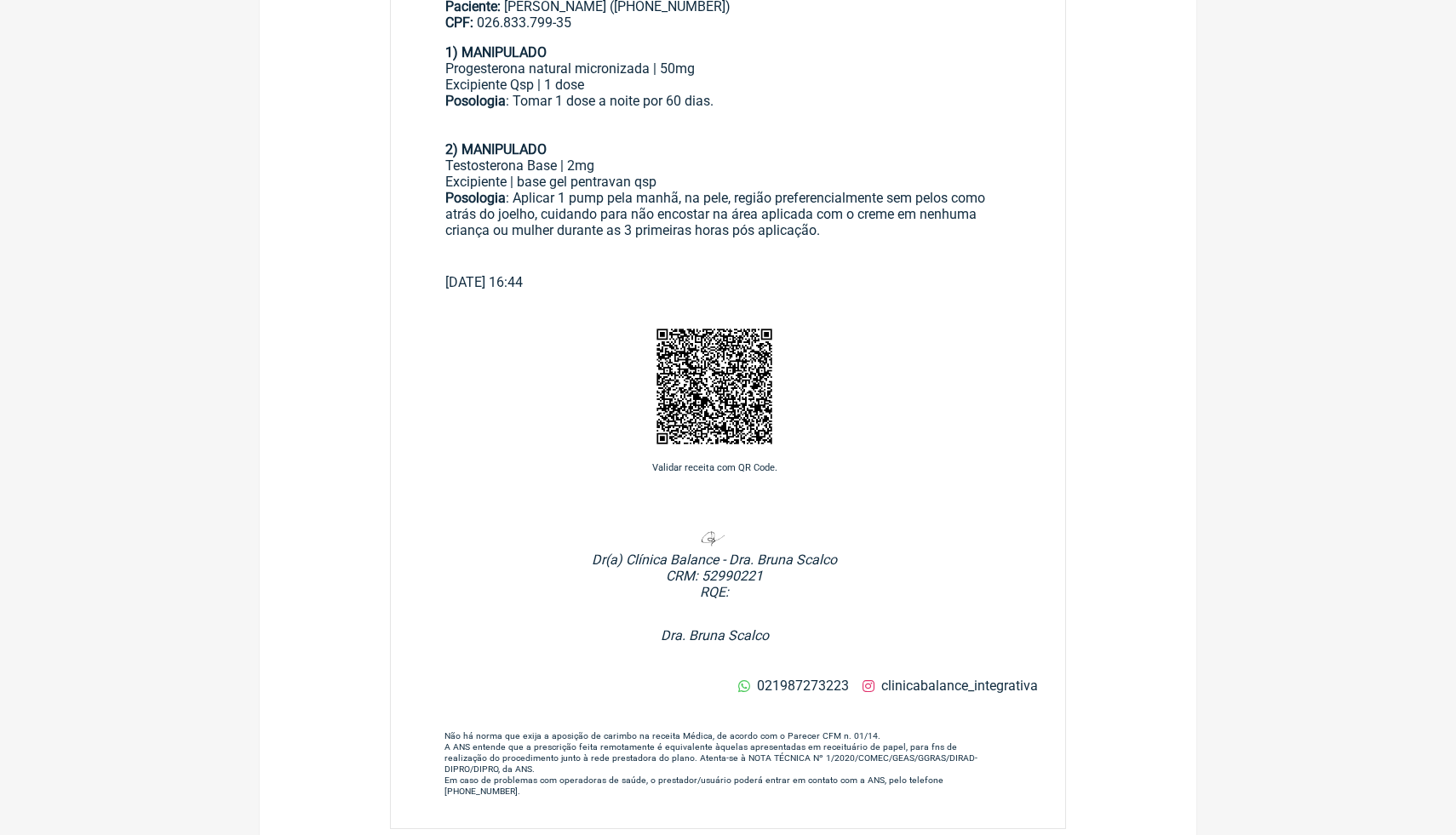
scroll to position [408, 0]
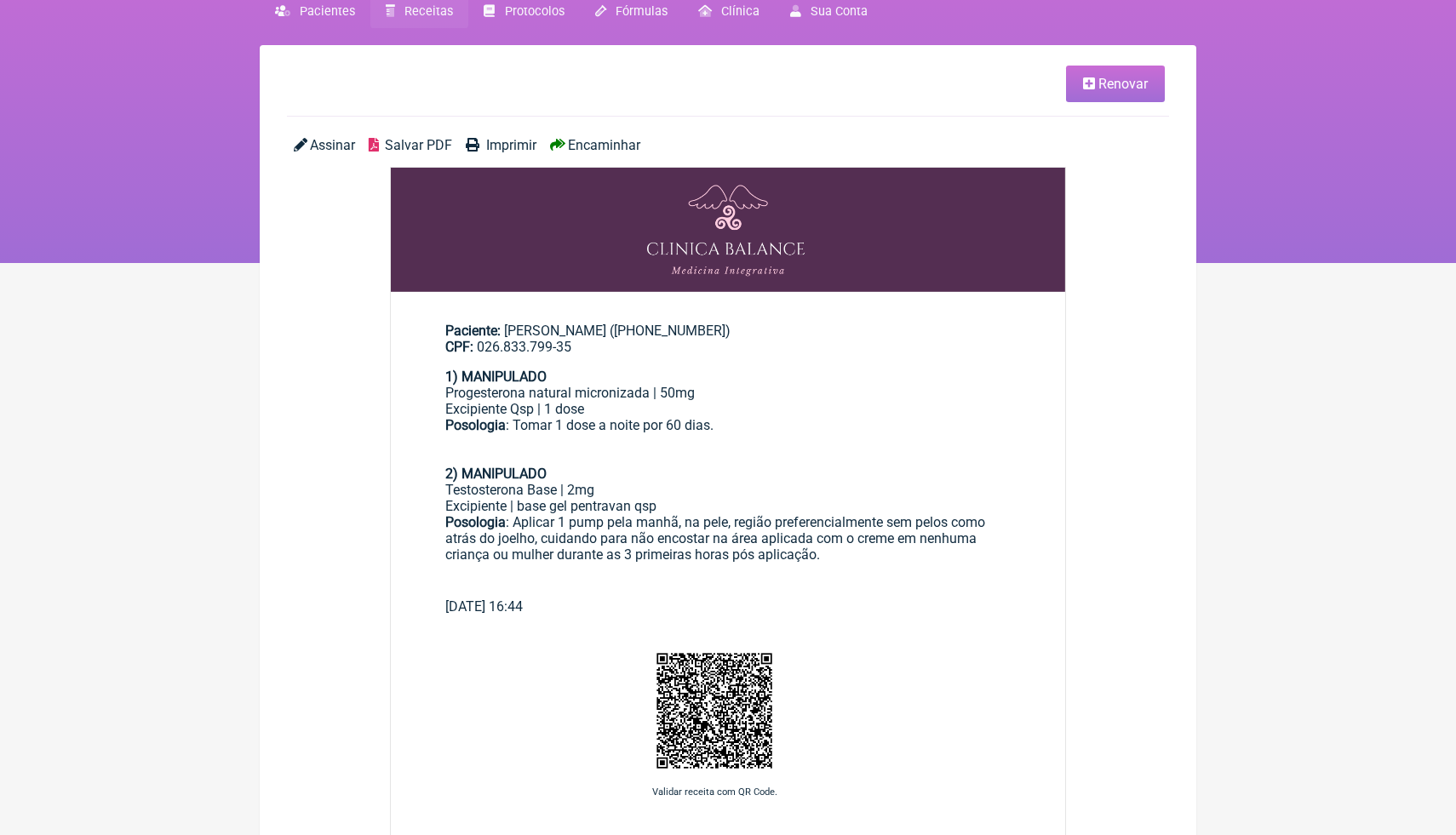
scroll to position [0, 0]
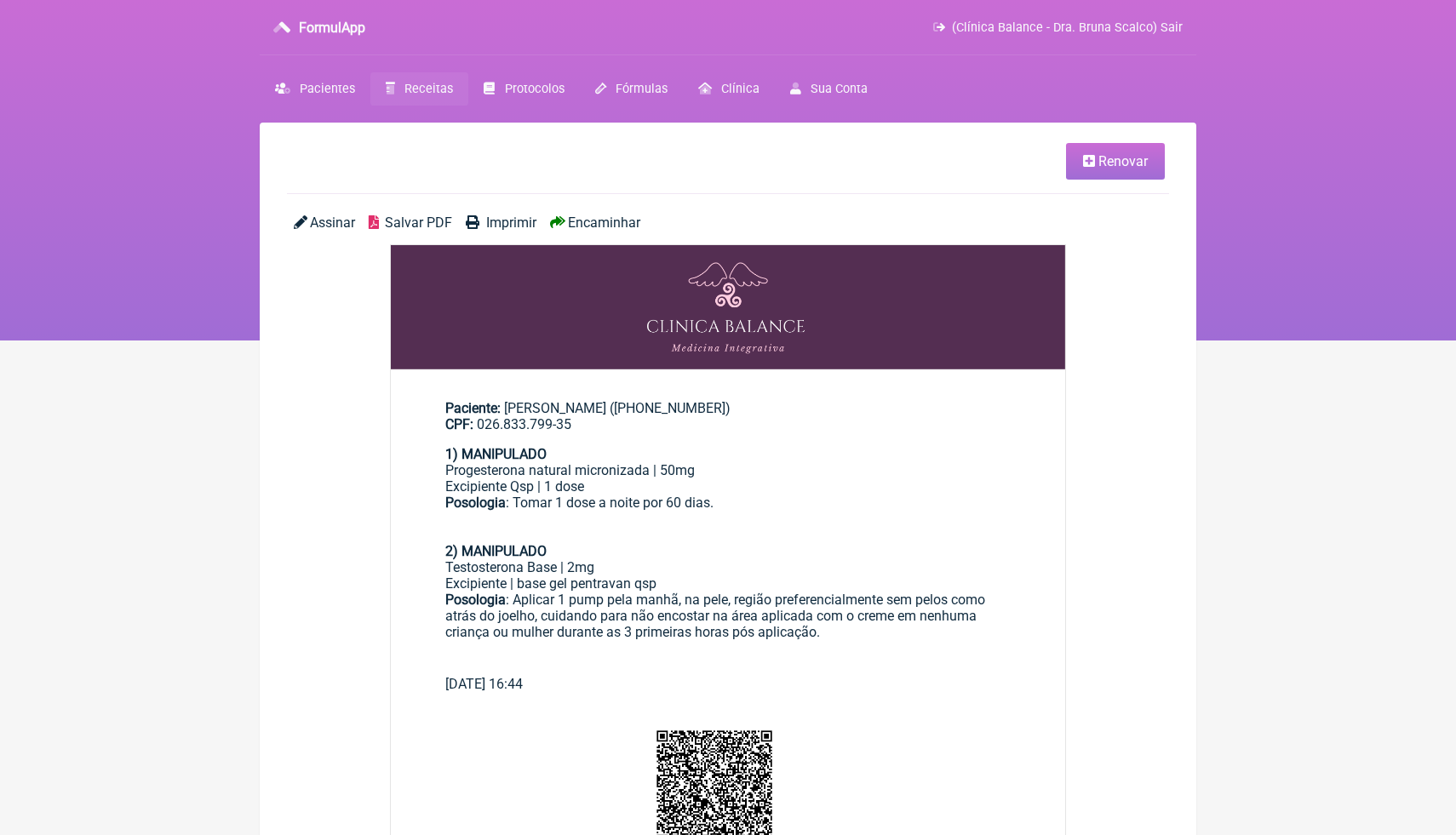
click at [406, 226] on span "Salvar PDF" at bounding box center [419, 223] width 67 height 16
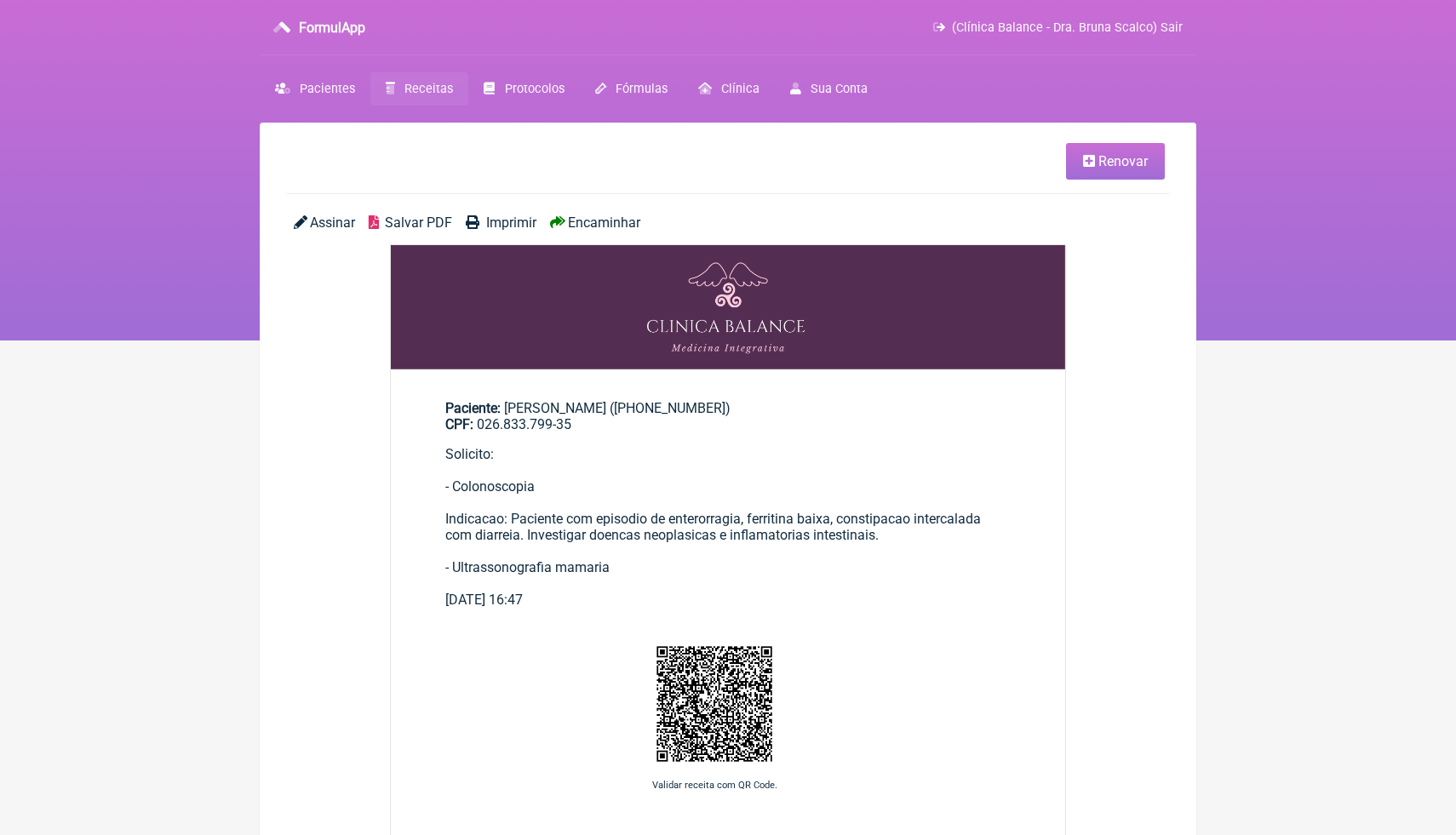
click at [432, 218] on span "Salvar PDF" at bounding box center [419, 223] width 67 height 16
click at [1418, 329] on nav "FormulApp (Clínica Balance - Dra. Bruna Scalco) Sair Pacientes Receitas Protoco…" at bounding box center [728, 170] width 1456 height 341
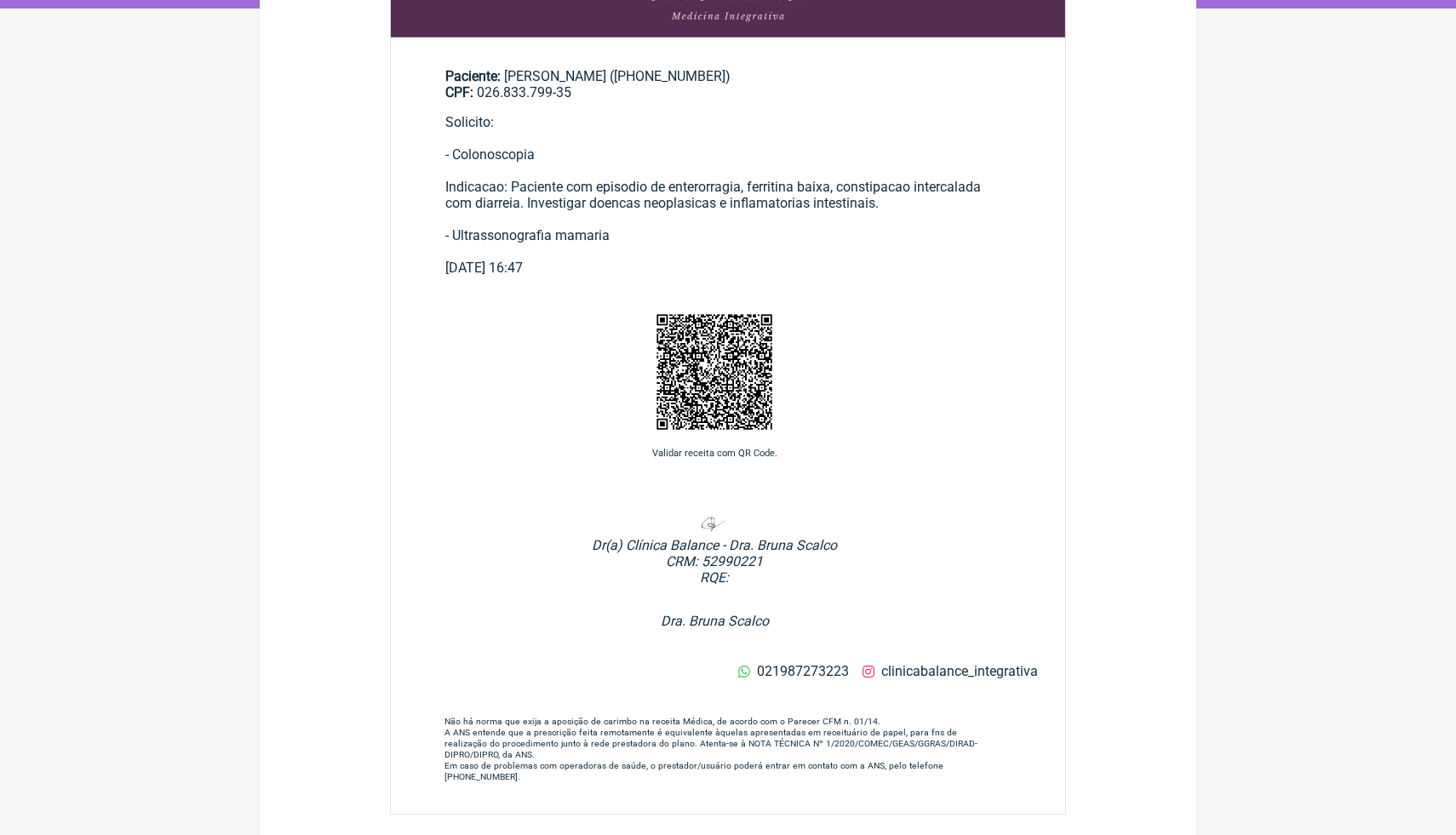
scroll to position [331, 0]
